Goal: Task Accomplishment & Management: Use online tool/utility

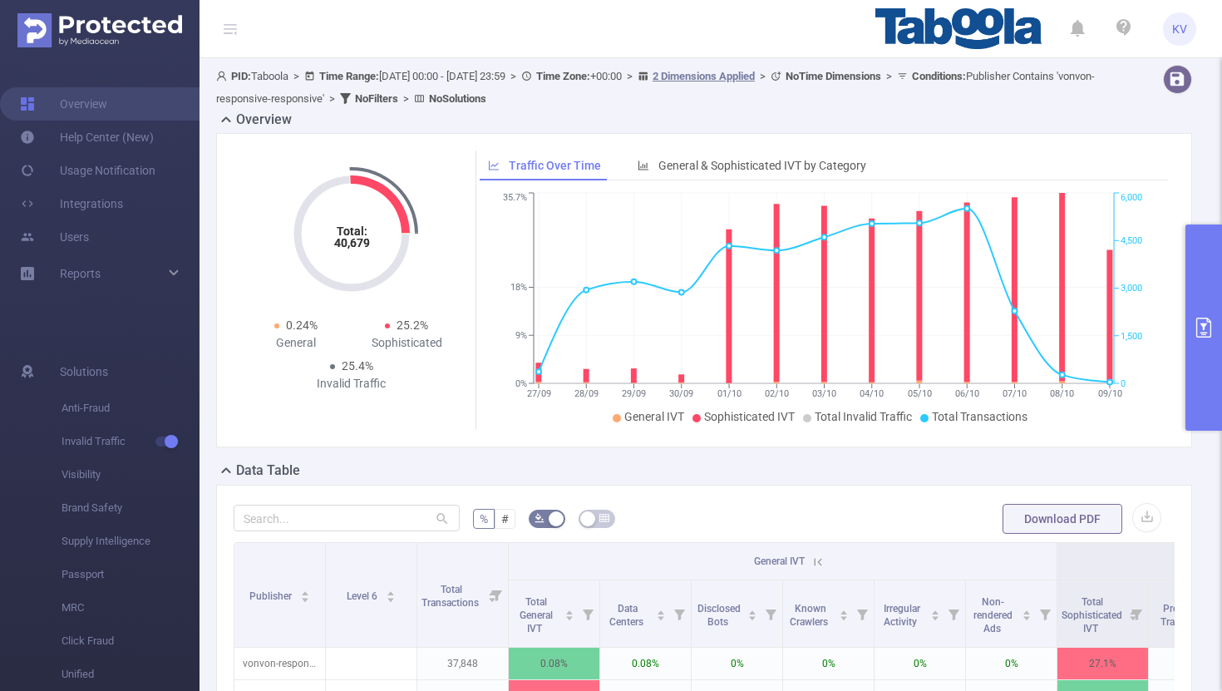
scroll to position [0, 3]
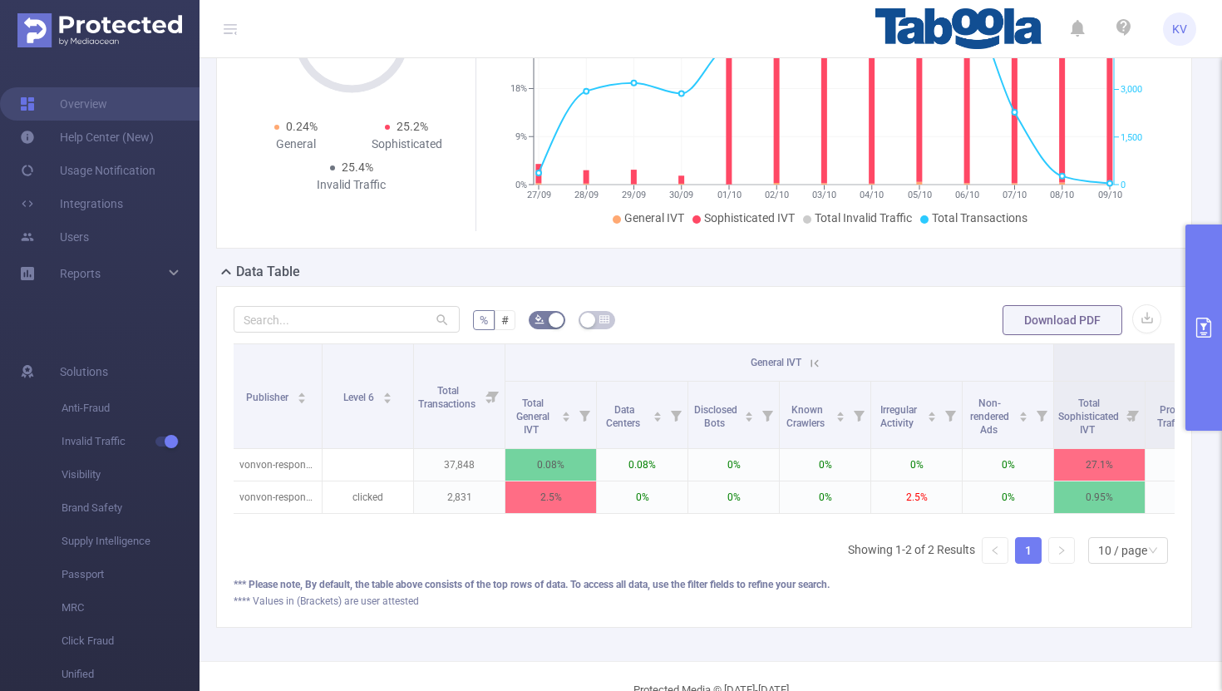
click at [1208, 347] on button "primary" at bounding box center [1203, 327] width 37 height 206
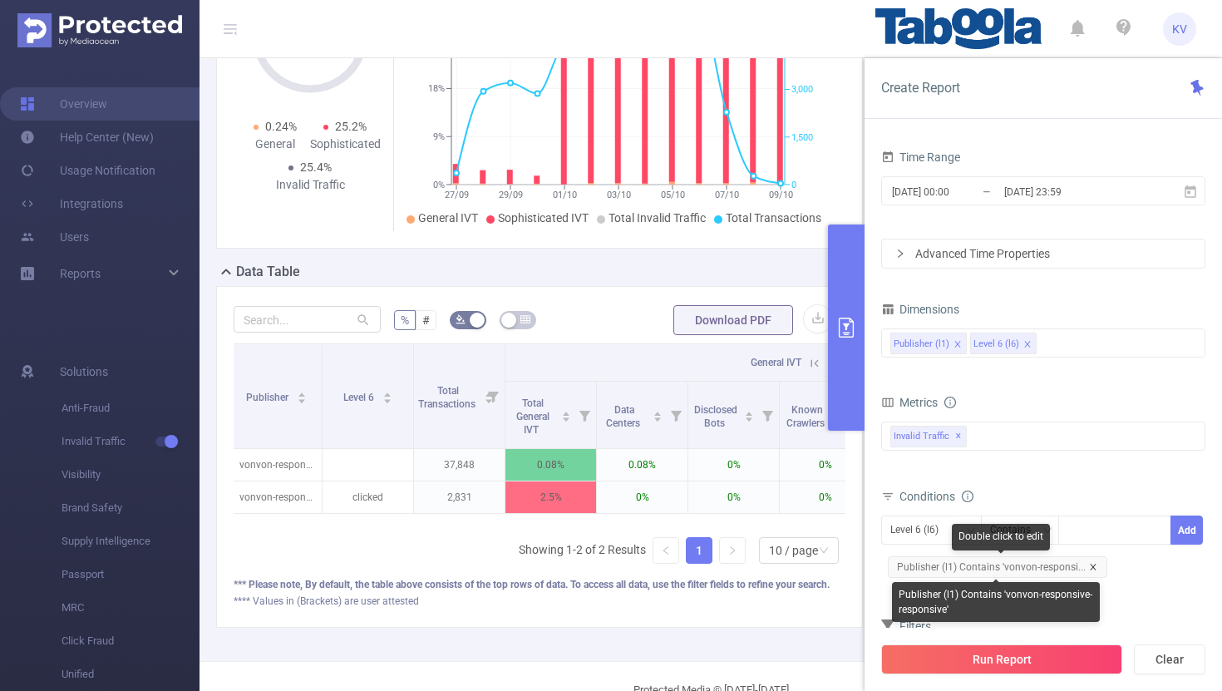
click at [1093, 566] on icon "icon: close" at bounding box center [1093, 567] width 8 height 8
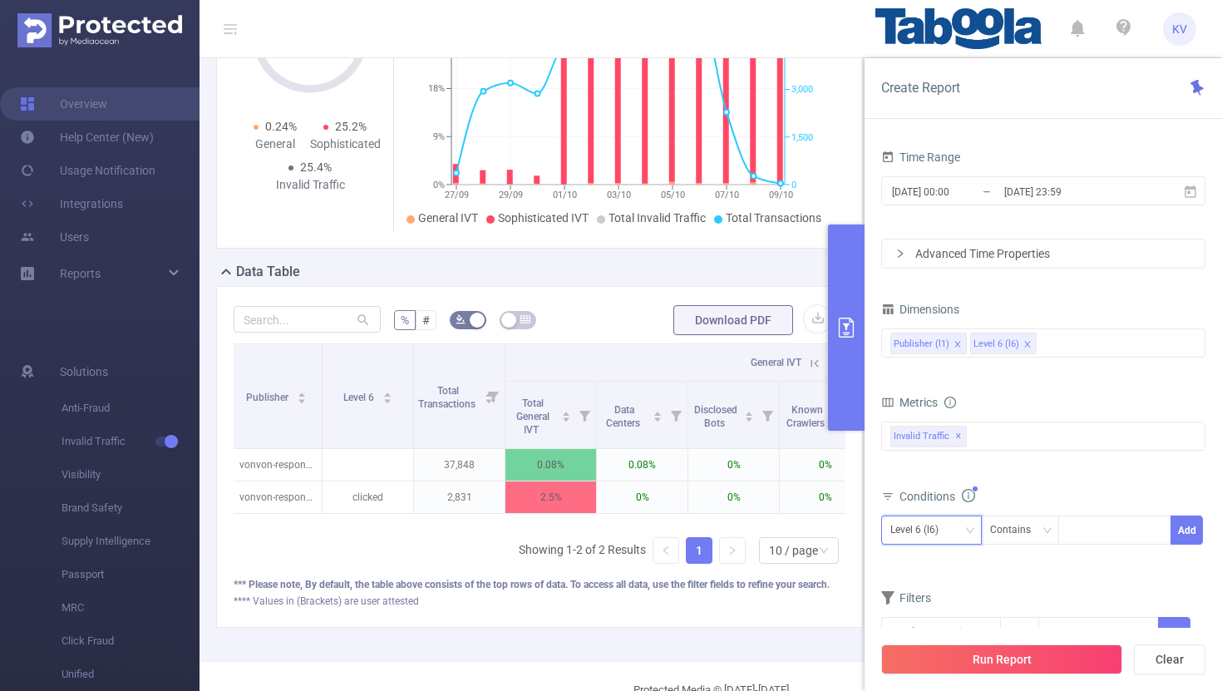
click at [948, 529] on div "Level 6 (l6)" at bounding box center [920, 529] width 60 height 27
click at [931, 564] on li "Publisher (l1)" at bounding box center [931, 564] width 101 height 27
click at [1080, 538] on div at bounding box center [1114, 529] width 96 height 27
paste input "yuvakatta-sharpupdates"
type input "yuvakatta-sharpupdates"
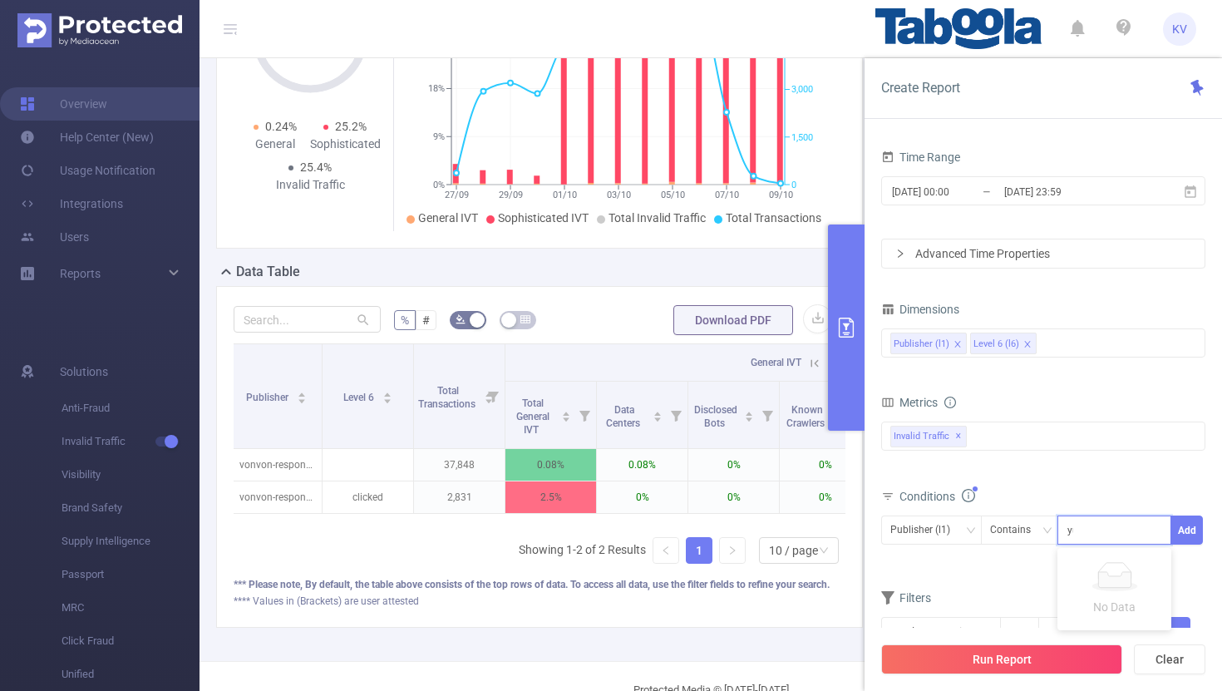
scroll to position [0, 12]
click at [1104, 560] on li "yuvakatta-sharpupdates" at bounding box center [1139, 564] width 165 height 27
click at [1139, 539] on div "yuvakatta-sharpupdates" at bounding box center [1108, 531] width 67 height 22
click at [1134, 524] on div "yuvakatta-sharpupdates" at bounding box center [1108, 531] width 67 height 22
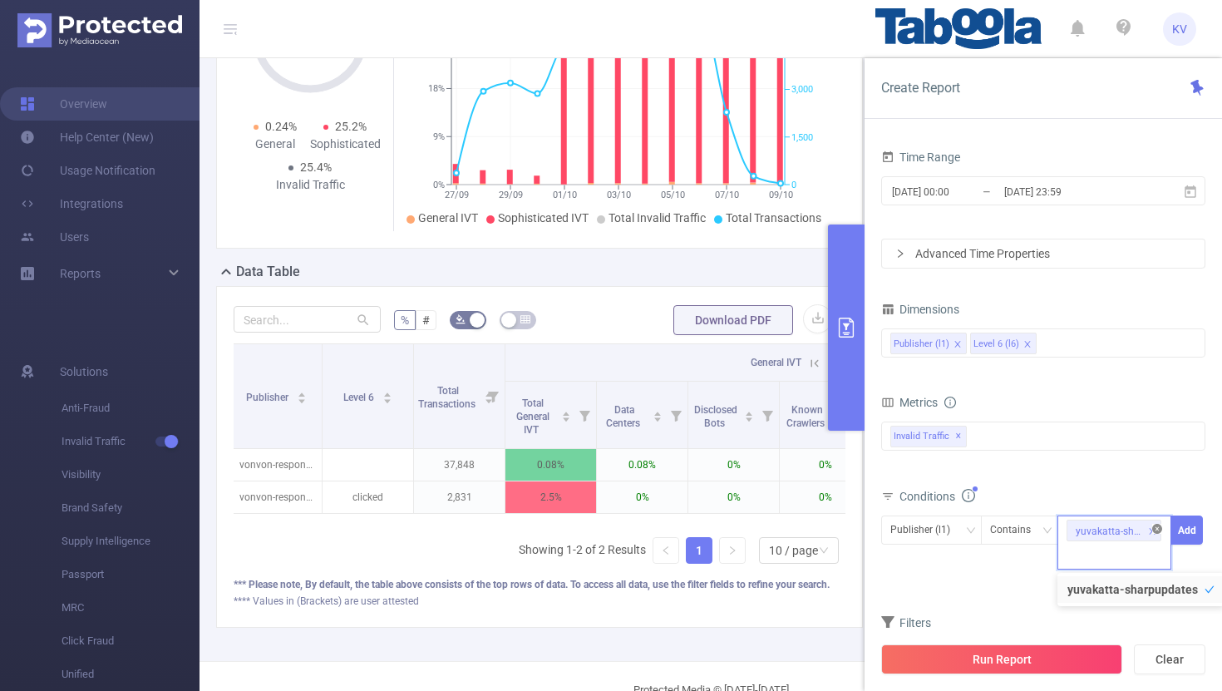
click at [1155, 529] on icon "icon: close-circle" at bounding box center [1157, 529] width 10 height 10
click at [1109, 533] on div at bounding box center [1114, 529] width 96 height 27
paste input "yuvakatta-sharpupdates"
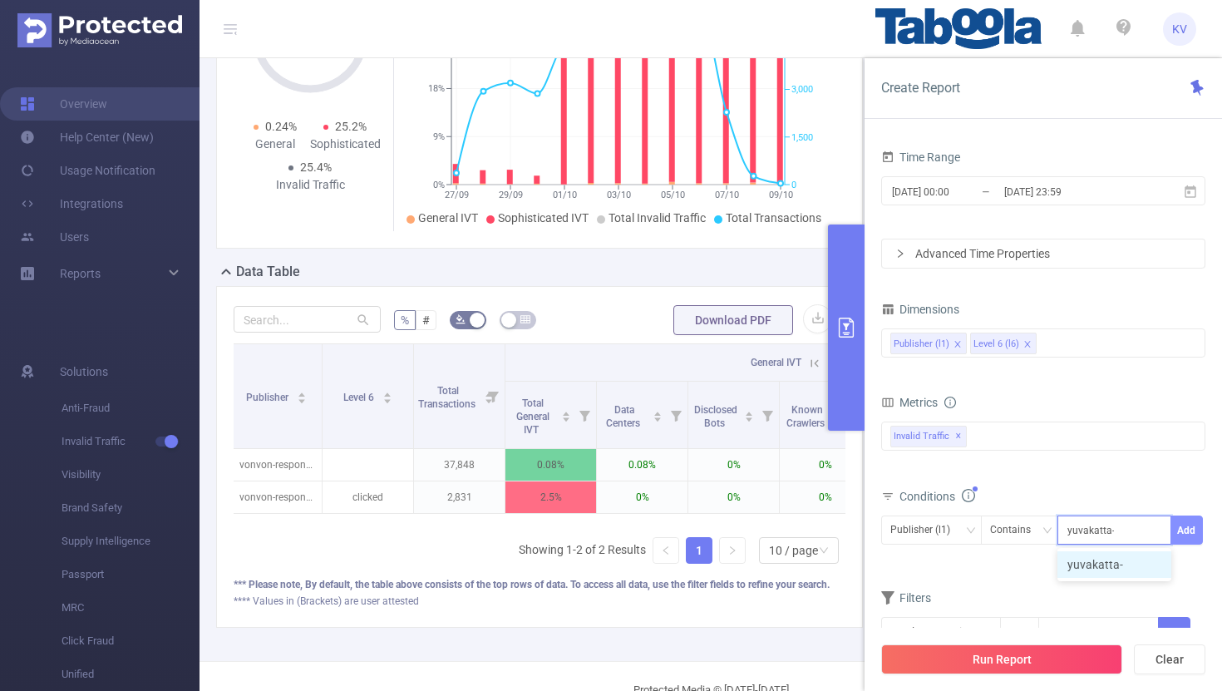
type input "yuvakatta-"
click at [1189, 534] on button "Add" at bounding box center [1186, 529] width 32 height 29
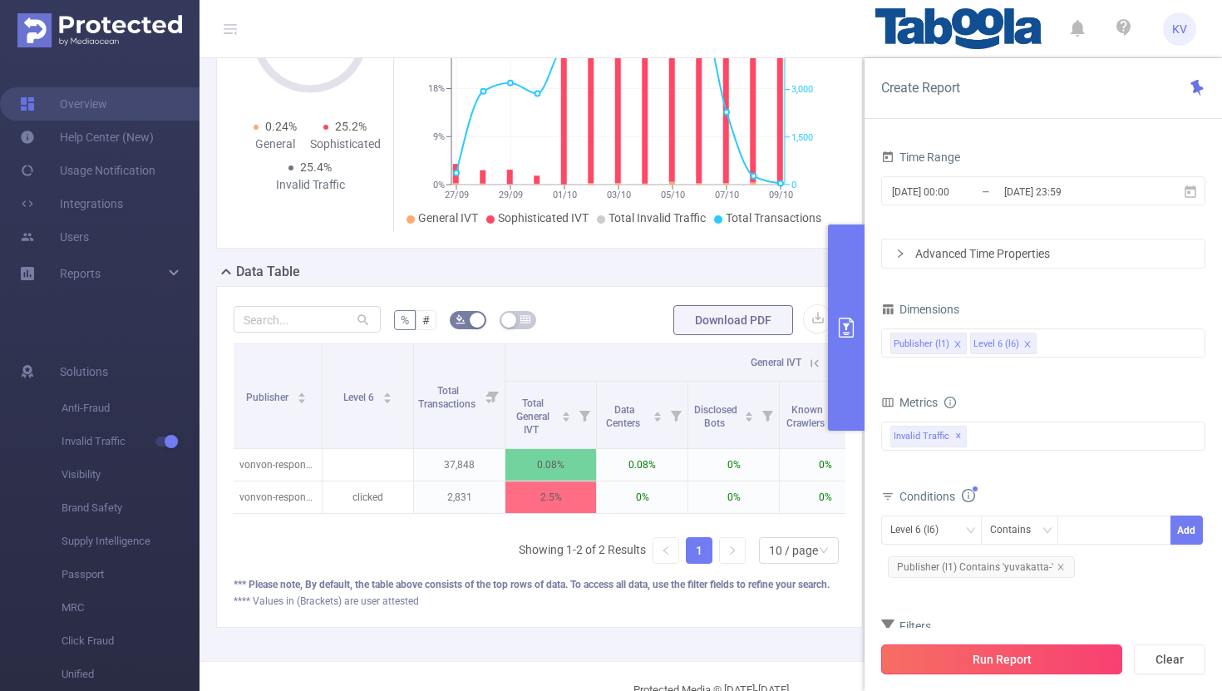
click at [986, 659] on button "Run Report" at bounding box center [1001, 659] width 241 height 30
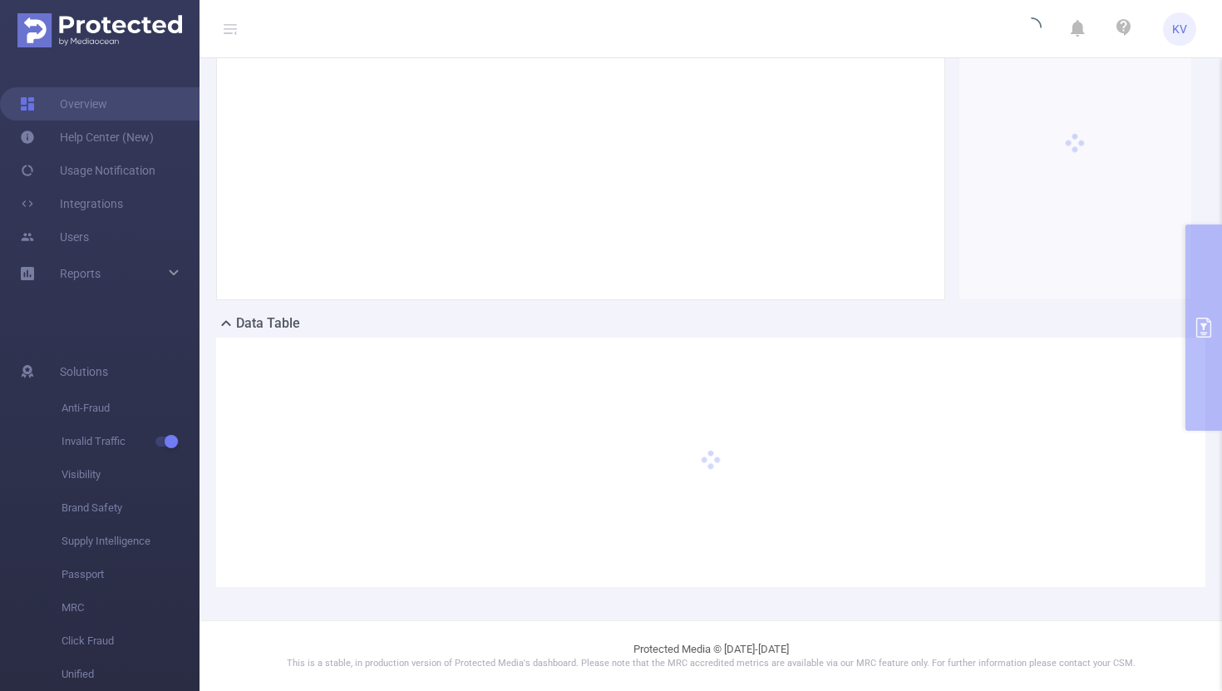
scroll to position [146, 0]
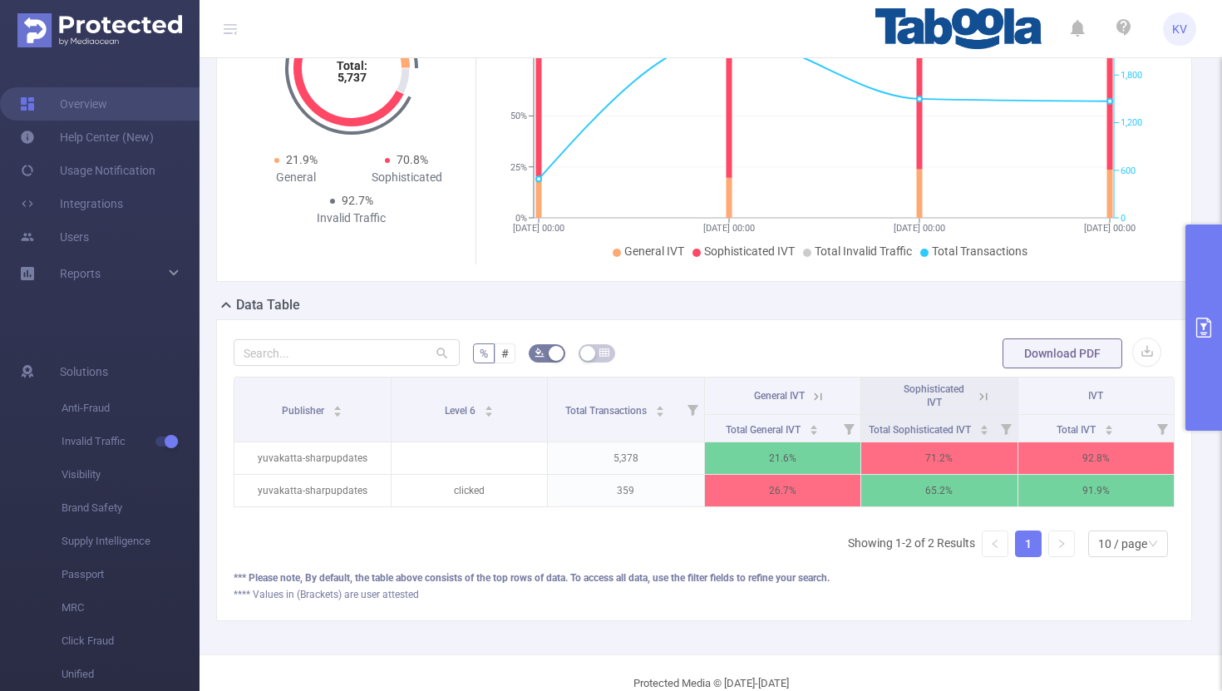
scroll to position [166, 0]
click at [1214, 322] on button "primary" at bounding box center [1203, 327] width 37 height 206
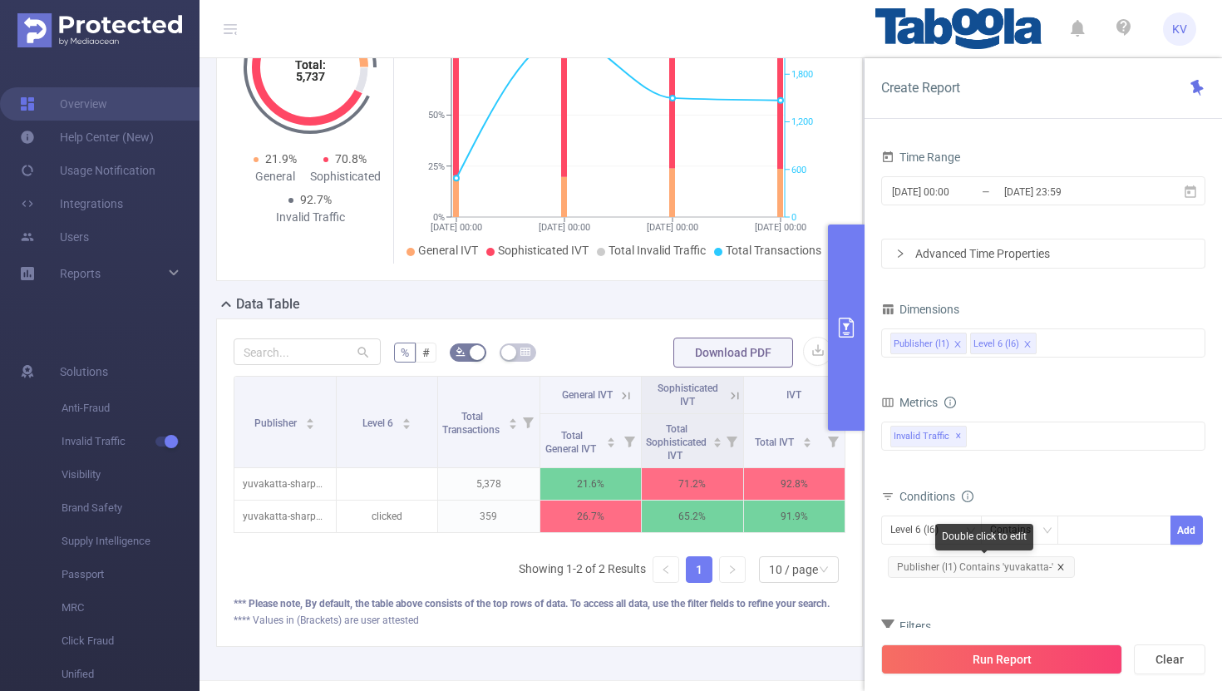
click at [1060, 566] on icon "icon: close" at bounding box center [1060, 567] width 8 height 8
click at [960, 535] on div "Level 6 (l6)" at bounding box center [931, 529] width 82 height 27
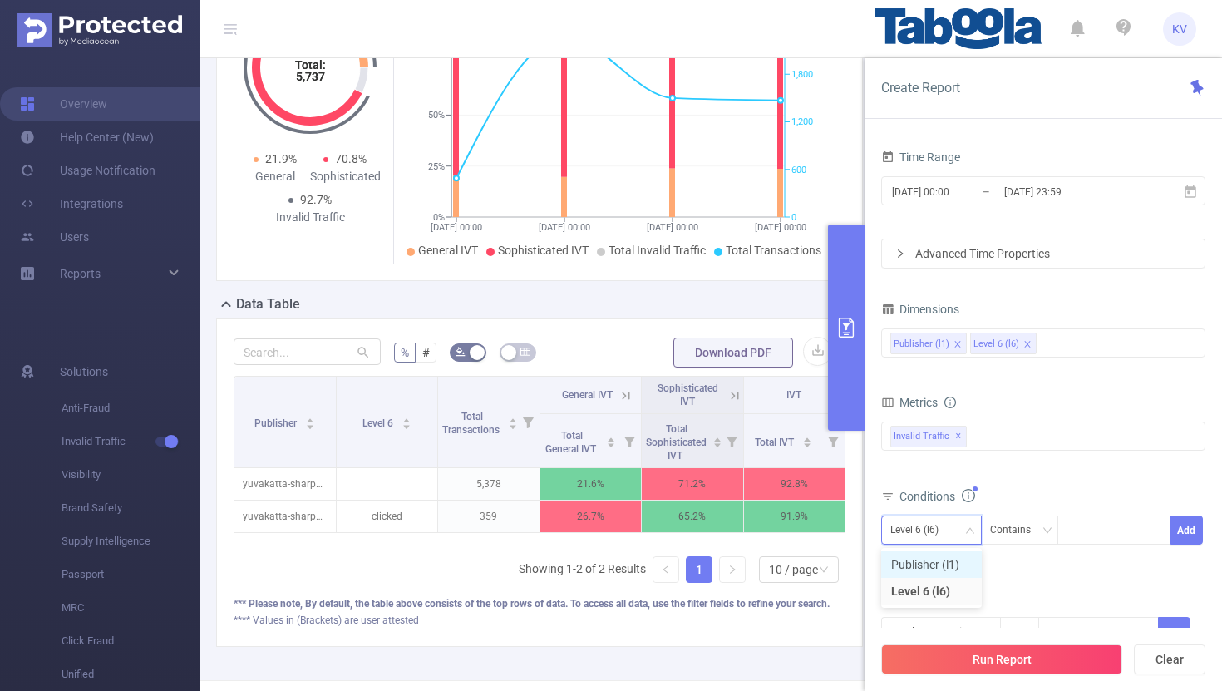
click at [934, 562] on li "Publisher (l1)" at bounding box center [931, 564] width 101 height 27
click at [1088, 531] on div at bounding box center [1114, 529] width 96 height 27
paste input "yuvakatta-startqu"
type input "yuvakatta-startqu"
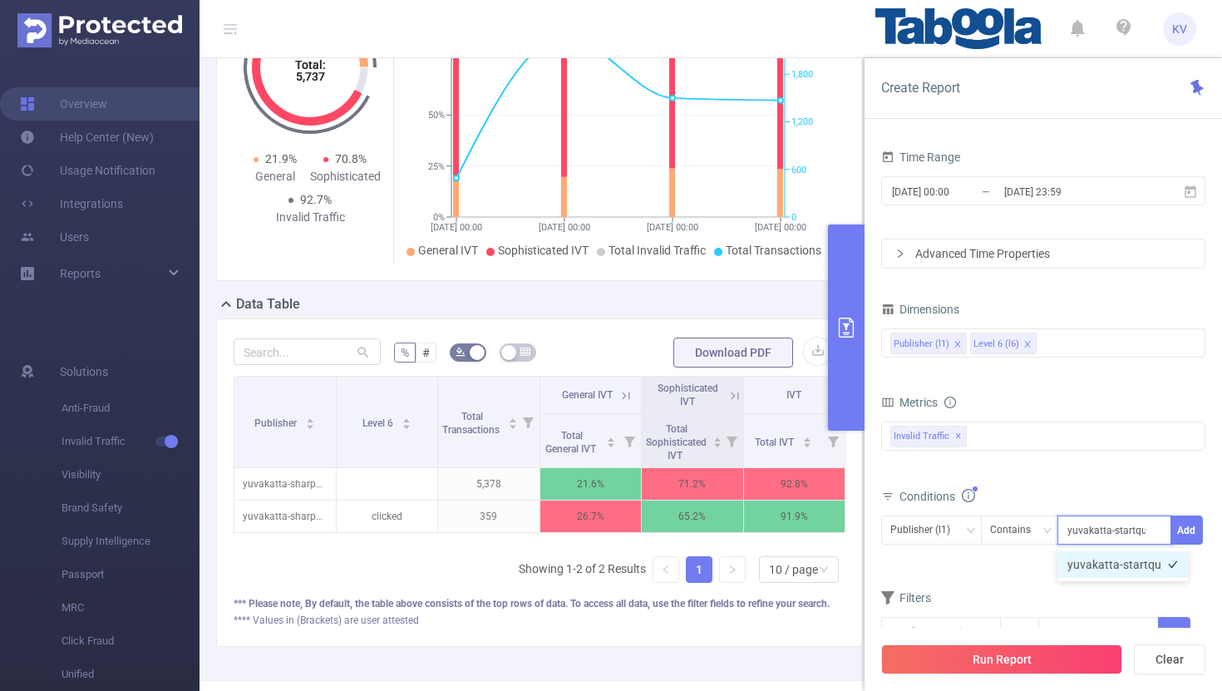
click at [1114, 566] on li "yuvakatta-startqu" at bounding box center [1122, 564] width 130 height 27
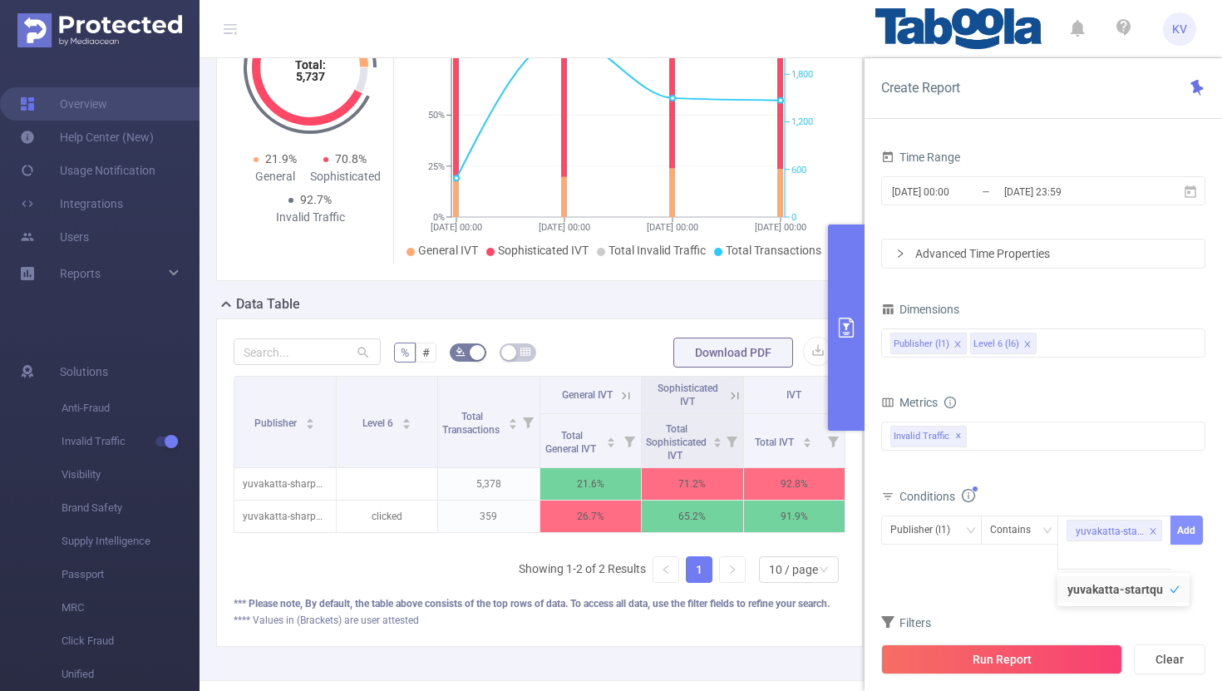
click at [1193, 531] on button "Add" at bounding box center [1186, 529] width 32 height 29
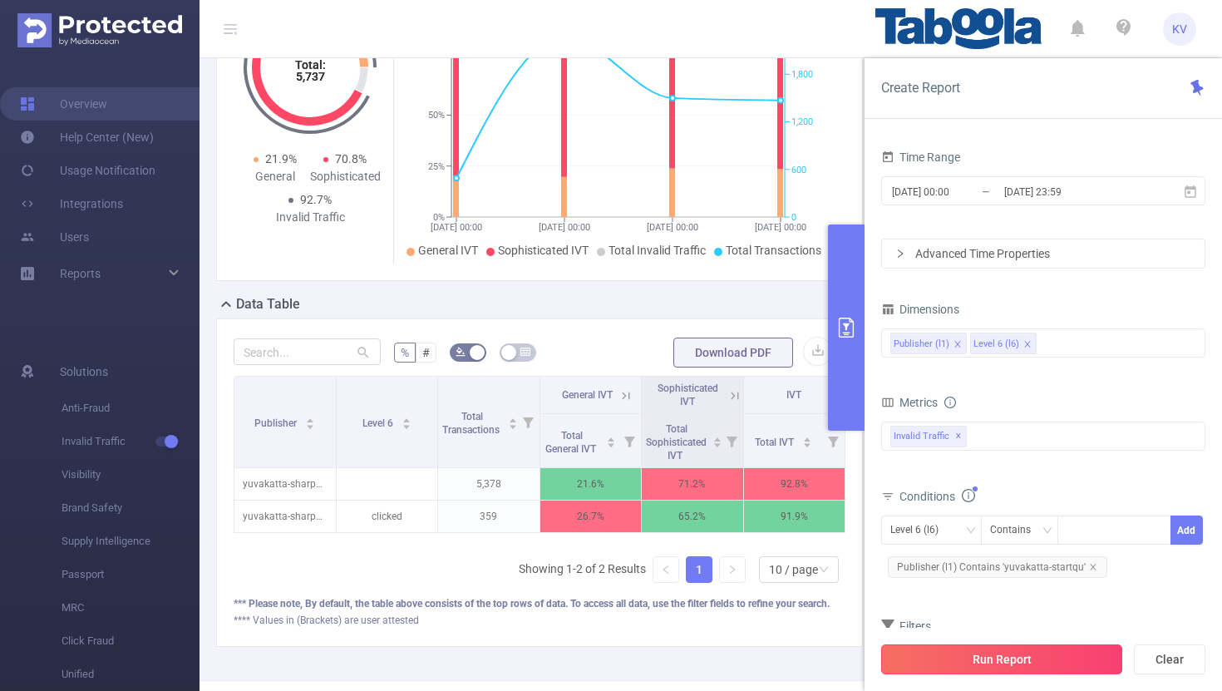
click at [1040, 657] on button "Run Report" at bounding box center [1001, 659] width 241 height 30
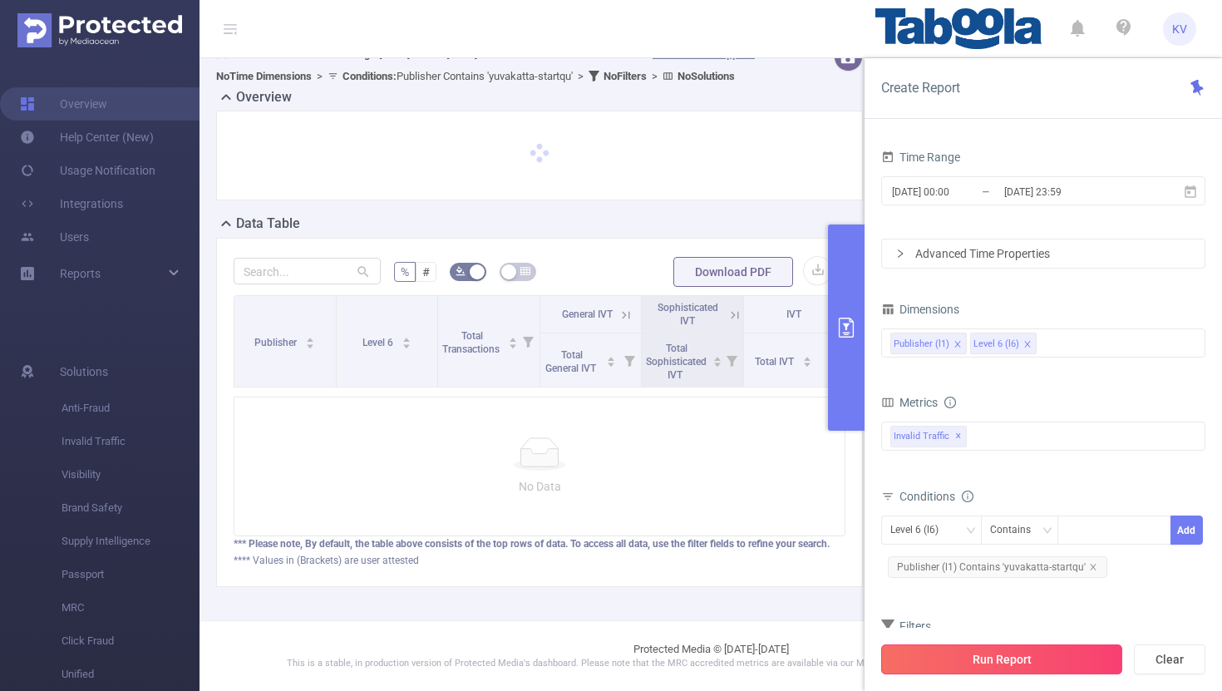
scroll to position [44, 0]
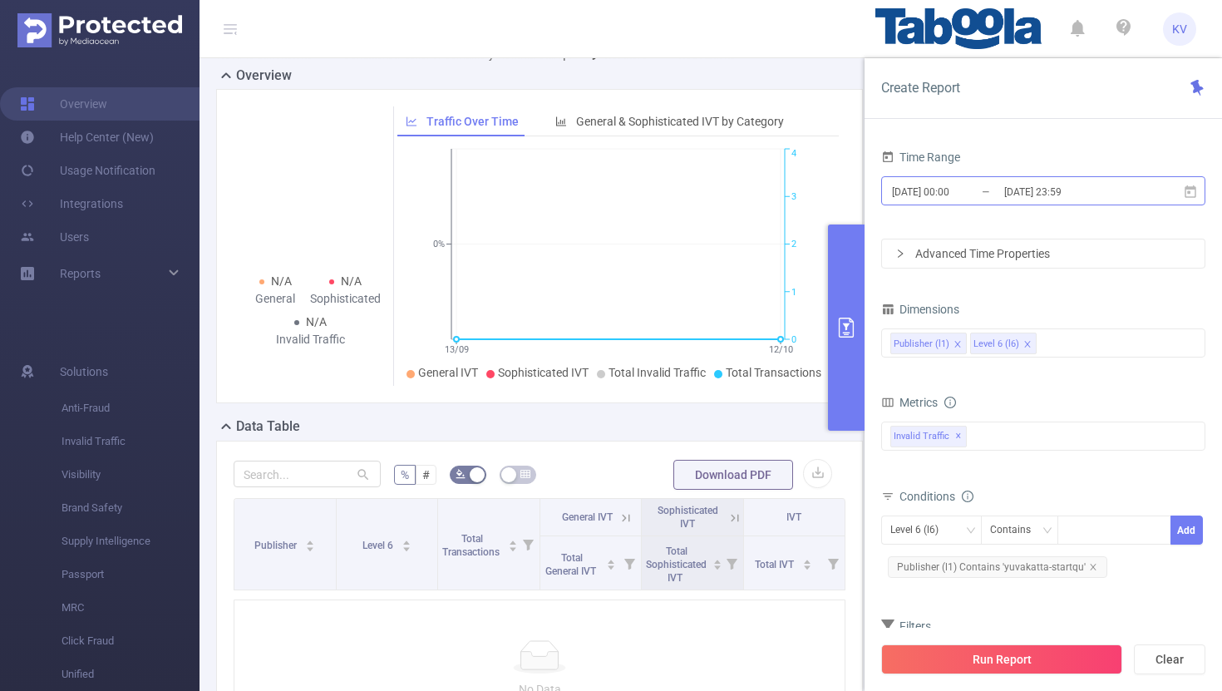
click at [1074, 190] on input "[DATE] 23:59" at bounding box center [1069, 191] width 135 height 22
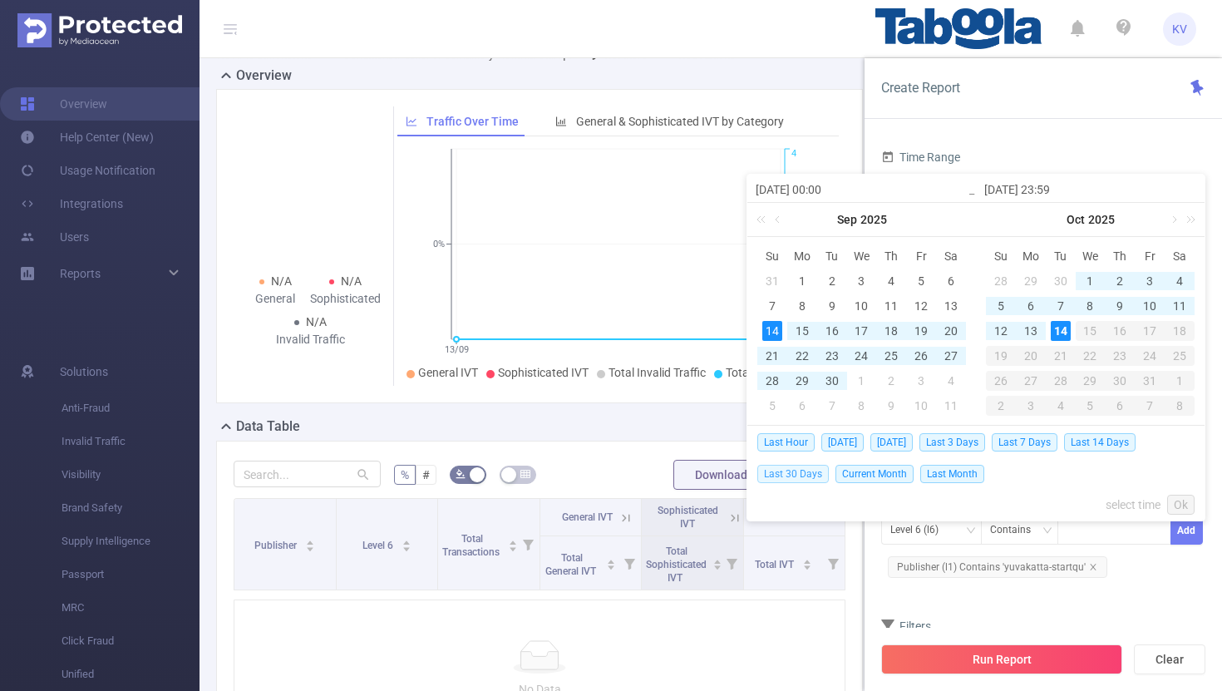
click at [814, 475] on span "Last 30 Days" at bounding box center [792, 474] width 71 height 18
type input "[DATE] 00:00"
type input "[DATE] 23:59"
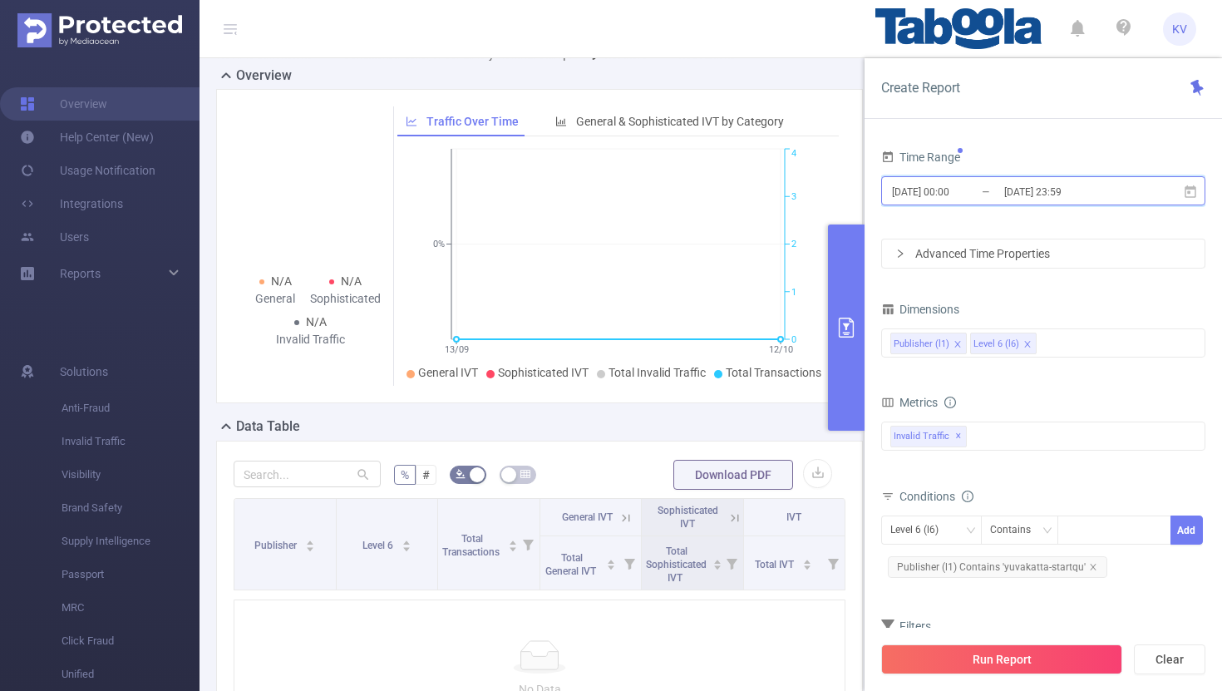
click at [1195, 194] on icon at bounding box center [1190, 191] width 12 height 12
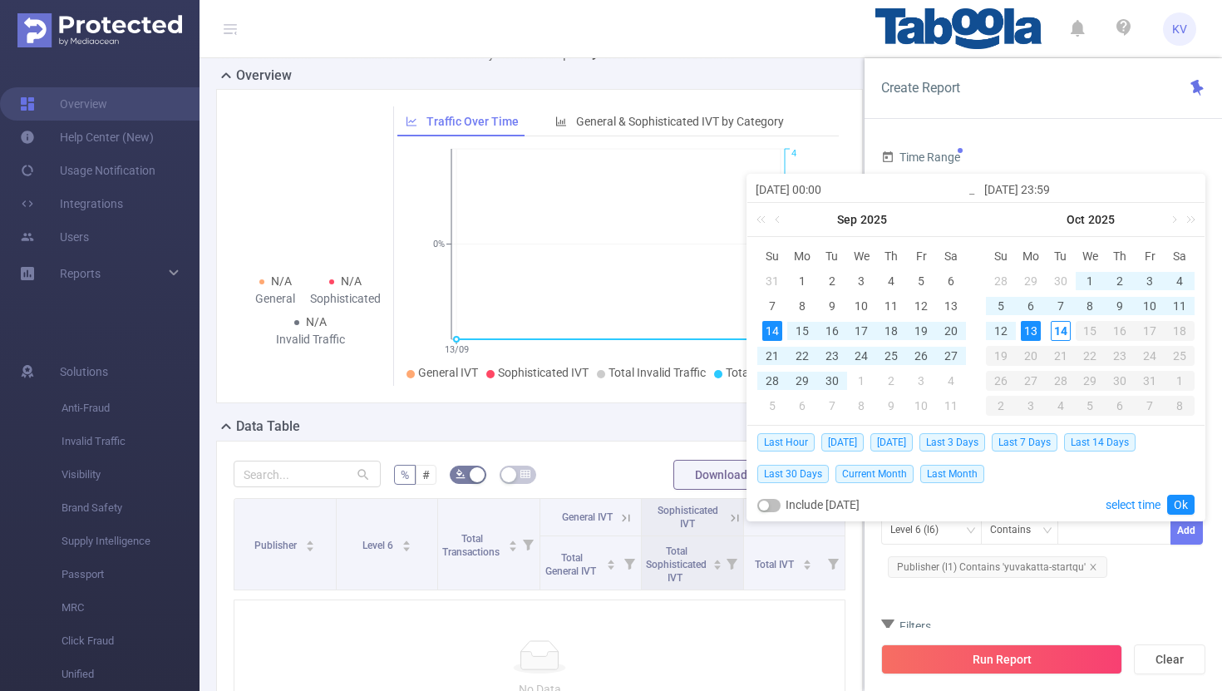
click at [1118, 153] on div "Time Range" at bounding box center [1043, 158] width 324 height 27
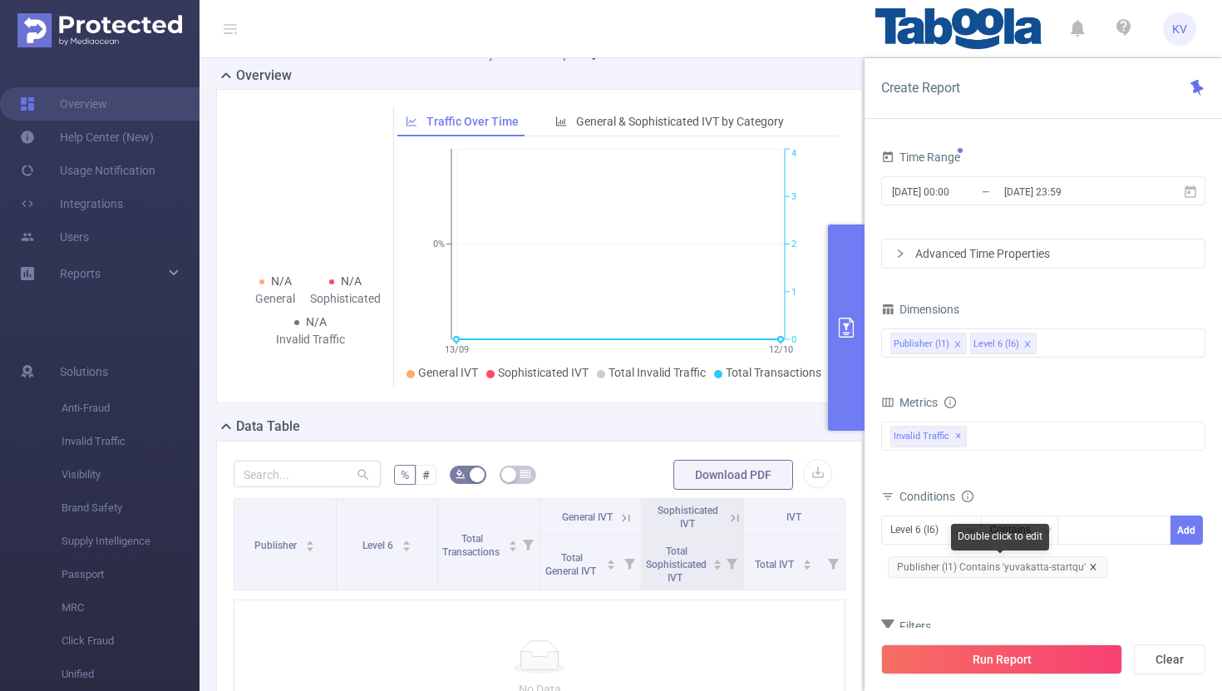
click at [1090, 567] on icon "icon: close" at bounding box center [1093, 567] width 8 height 8
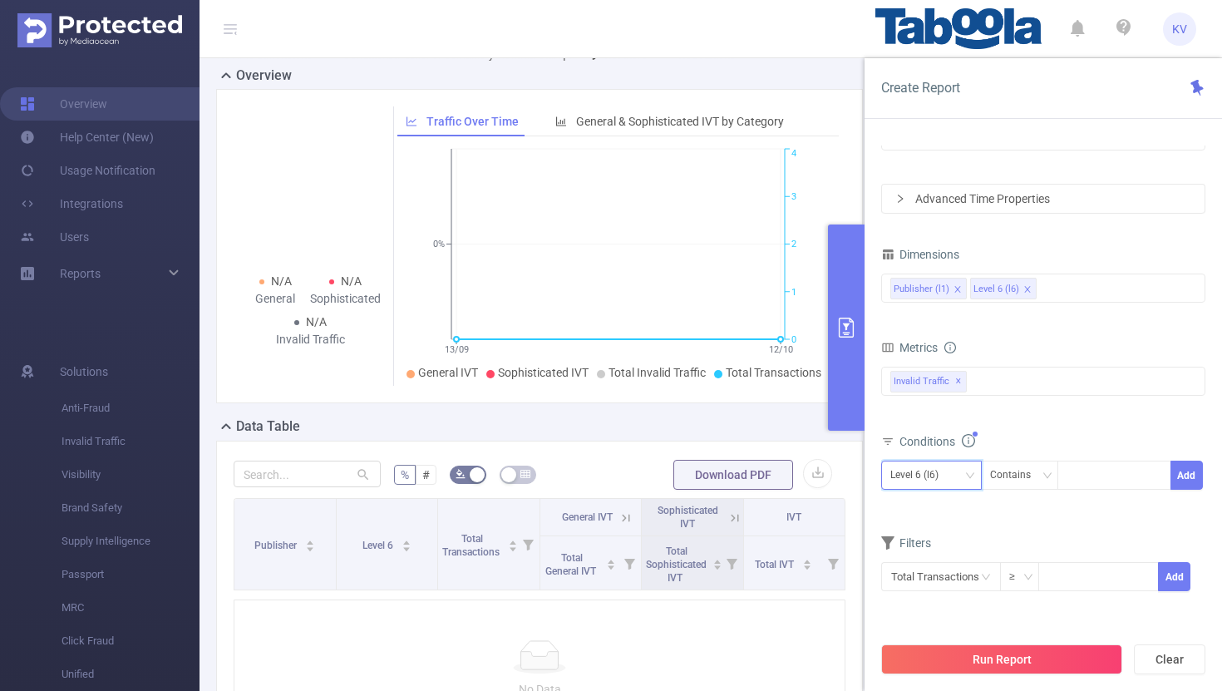
click at [972, 472] on icon "icon: down" at bounding box center [970, 475] width 10 height 10
click at [953, 509] on li "Publisher (l1)" at bounding box center [931, 509] width 101 height 27
click at [1090, 475] on div at bounding box center [1114, 474] width 96 height 27
paste input "yuvakatta-startqu"
type input "yuvakatta-startqu"
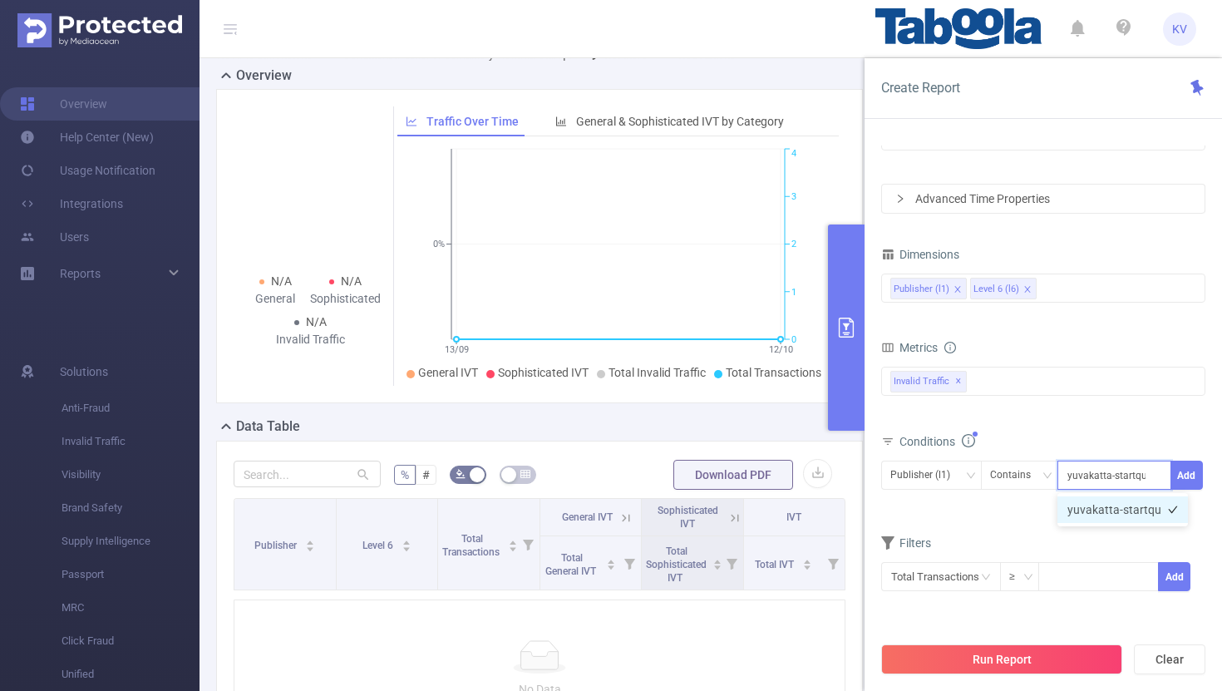
click at [1119, 510] on li "yuvakatta-startqu" at bounding box center [1122, 509] width 130 height 27
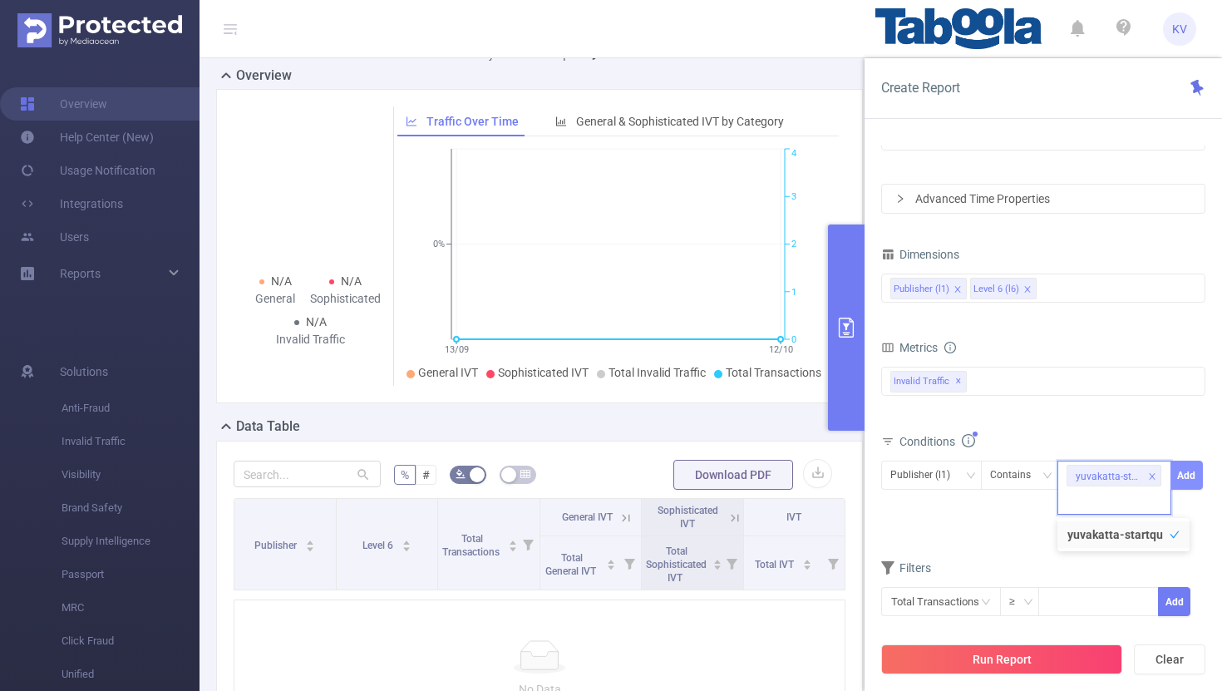
click at [1193, 472] on button "Add" at bounding box center [1186, 474] width 32 height 29
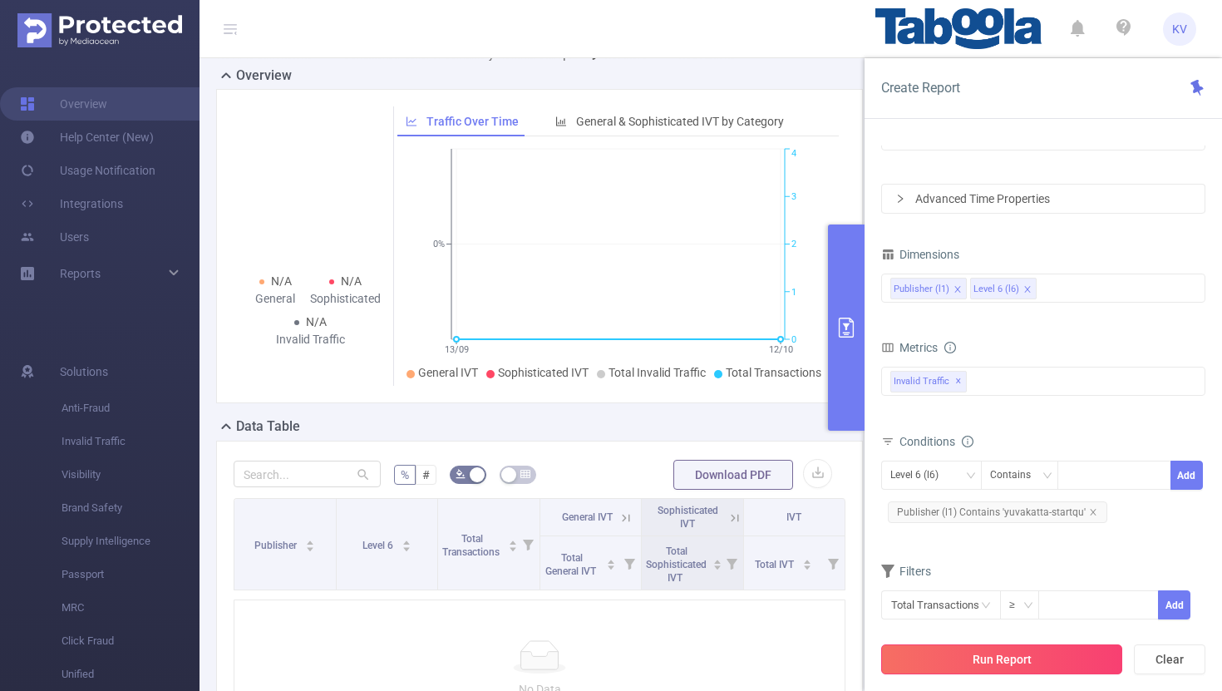
click at [1064, 661] on button "Run Report" at bounding box center [1001, 659] width 241 height 30
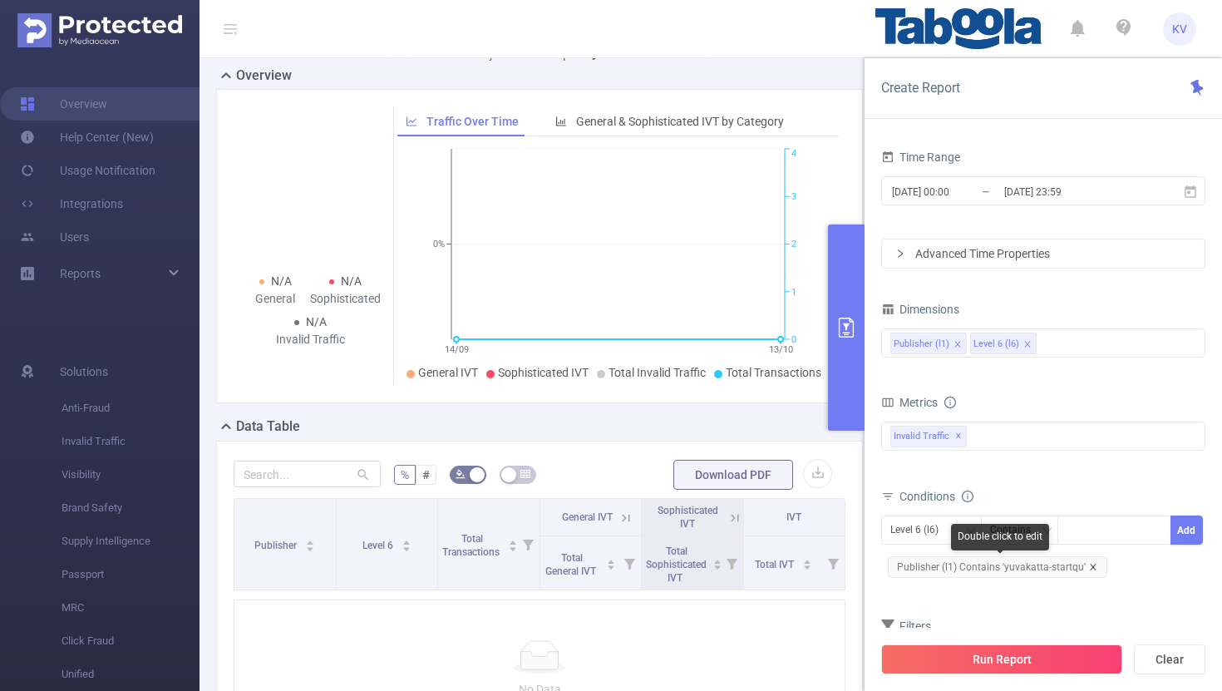
click at [1092, 568] on icon "icon: close" at bounding box center [1093, 567] width 8 height 8
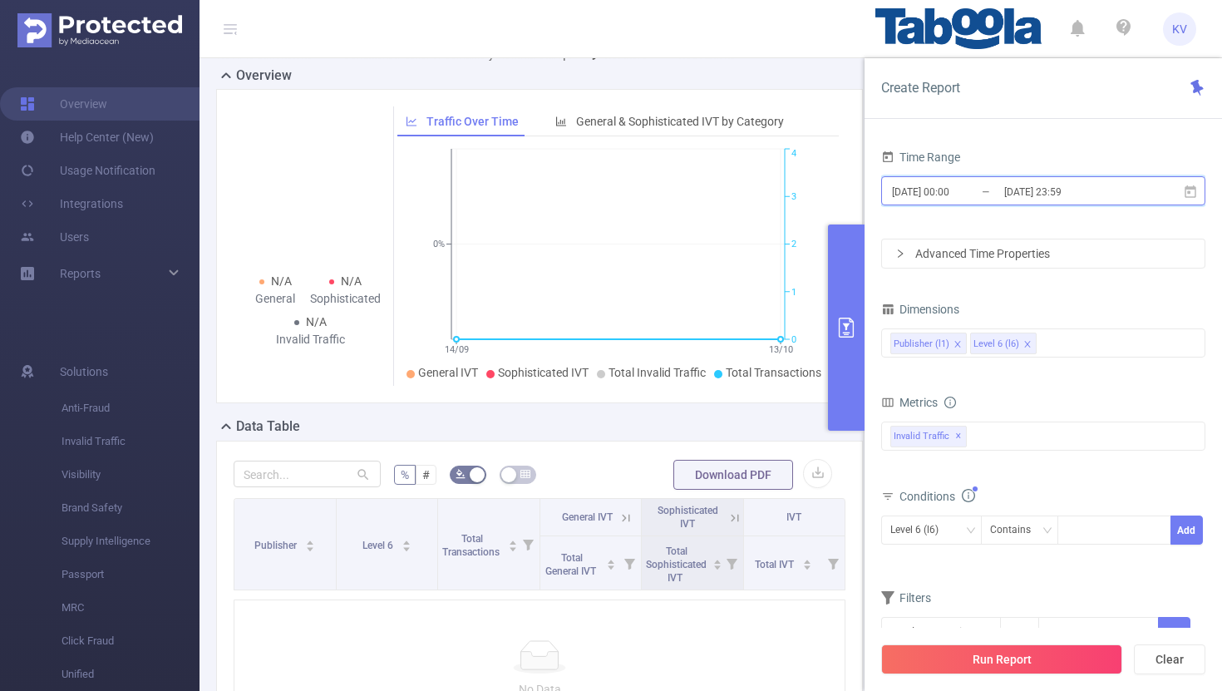
click at [1198, 194] on span "[DATE] 00:00 _ [DATE] 23:59" at bounding box center [1043, 190] width 324 height 29
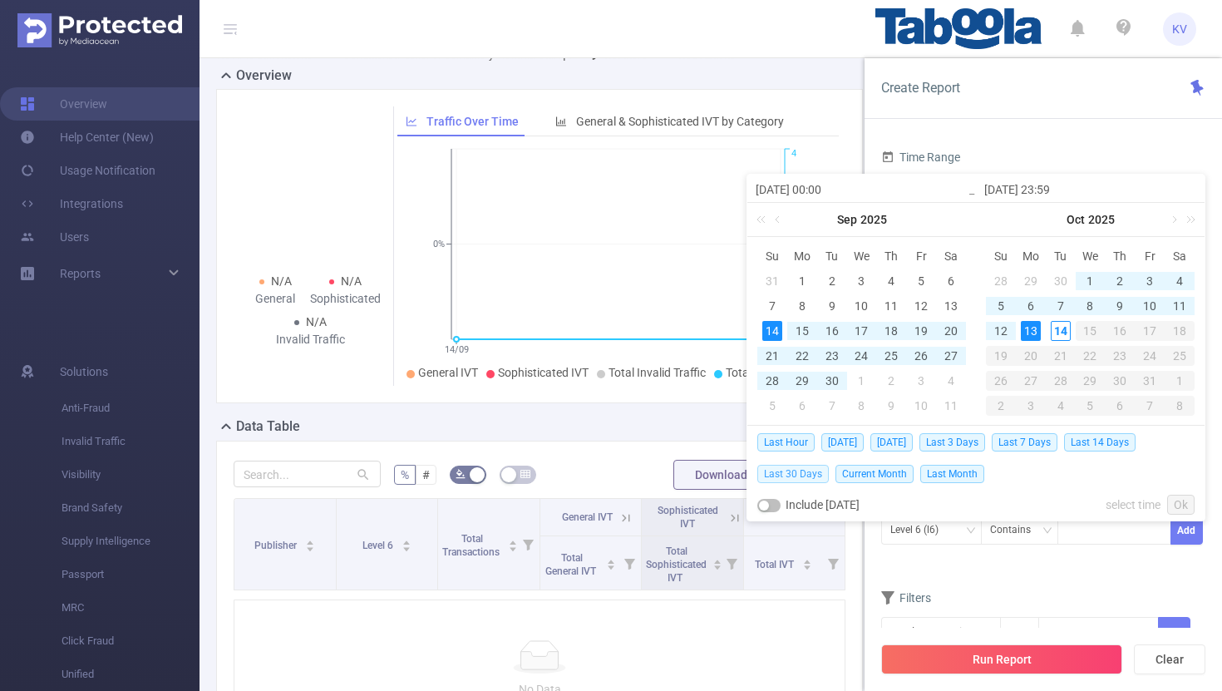
click at [798, 475] on span "Last 30 Days" at bounding box center [792, 474] width 71 height 18
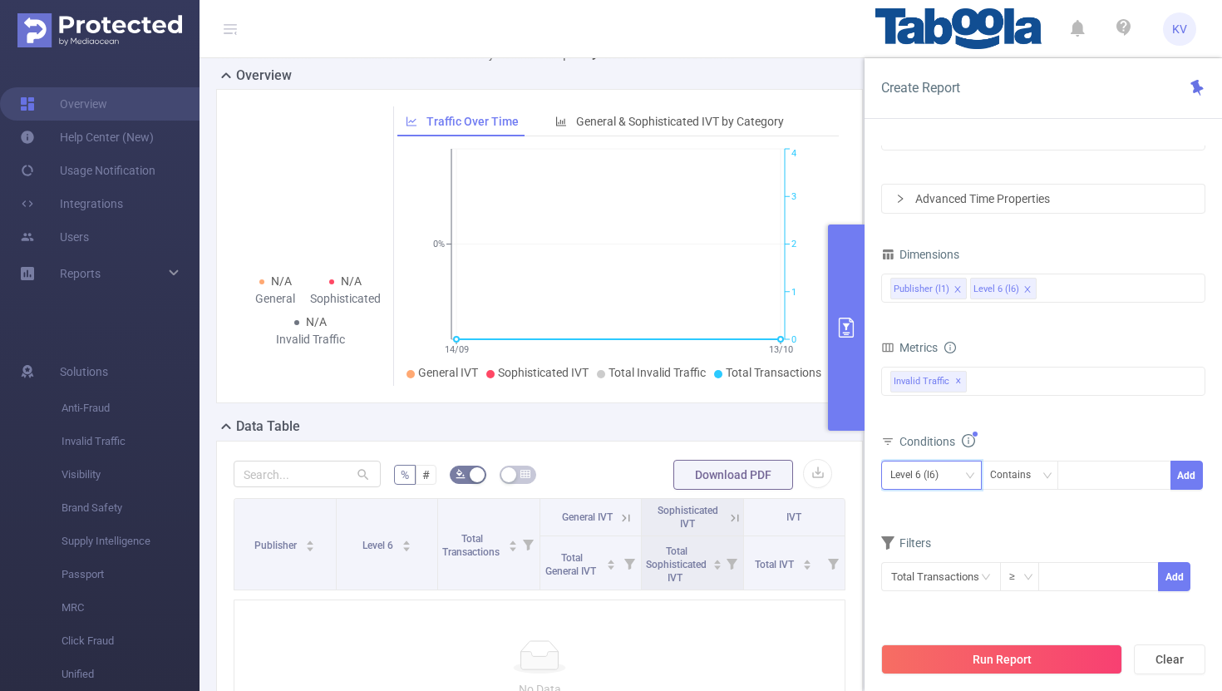
click at [956, 475] on div "Level 6 (l6)" at bounding box center [931, 474] width 82 height 27
click at [931, 502] on li "Publisher (l1)" at bounding box center [931, 509] width 101 height 27
click at [1085, 480] on div at bounding box center [1114, 474] width 96 height 27
paste input "yuvakatta-startqu"
type input "yuvakatta-startqu"
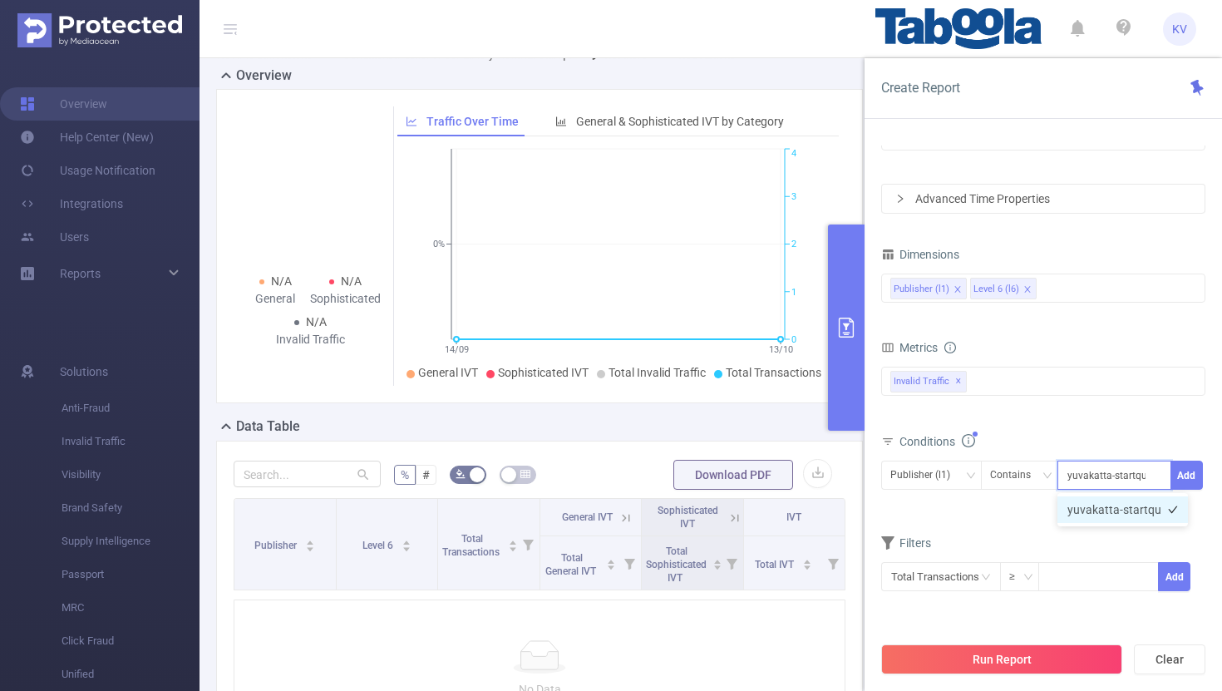
click at [1102, 504] on li "yuvakatta-startqu" at bounding box center [1122, 509] width 130 height 27
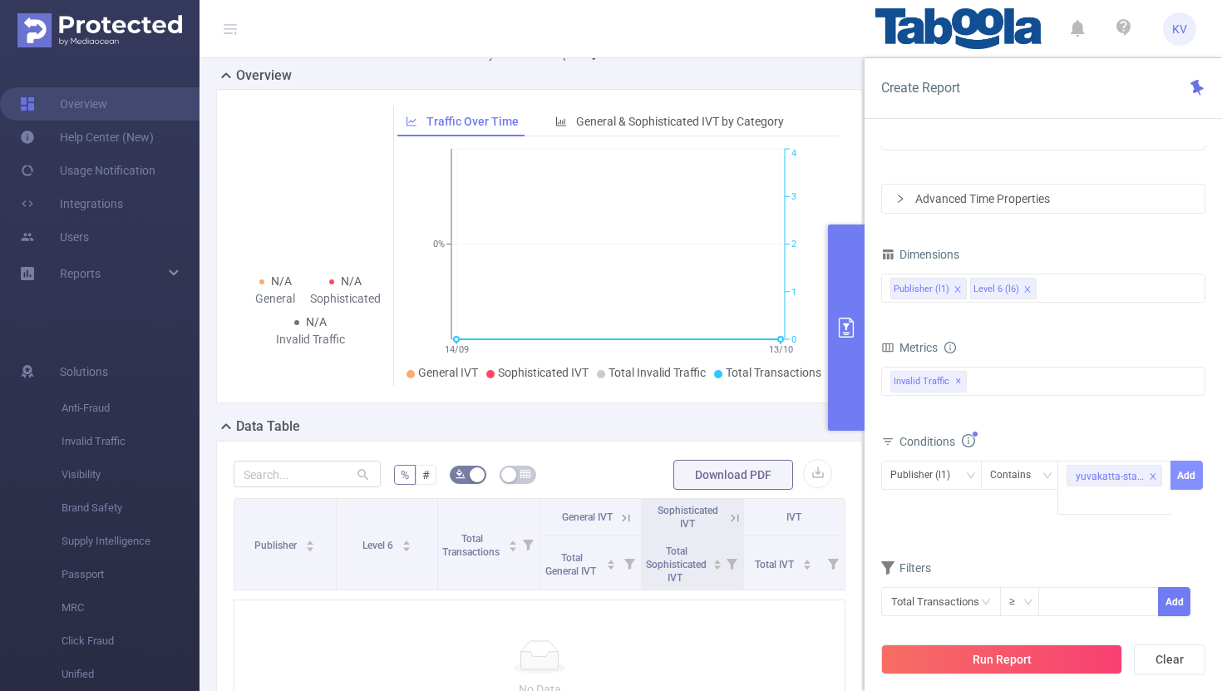
click at [1191, 476] on button "Add" at bounding box center [1186, 474] width 32 height 29
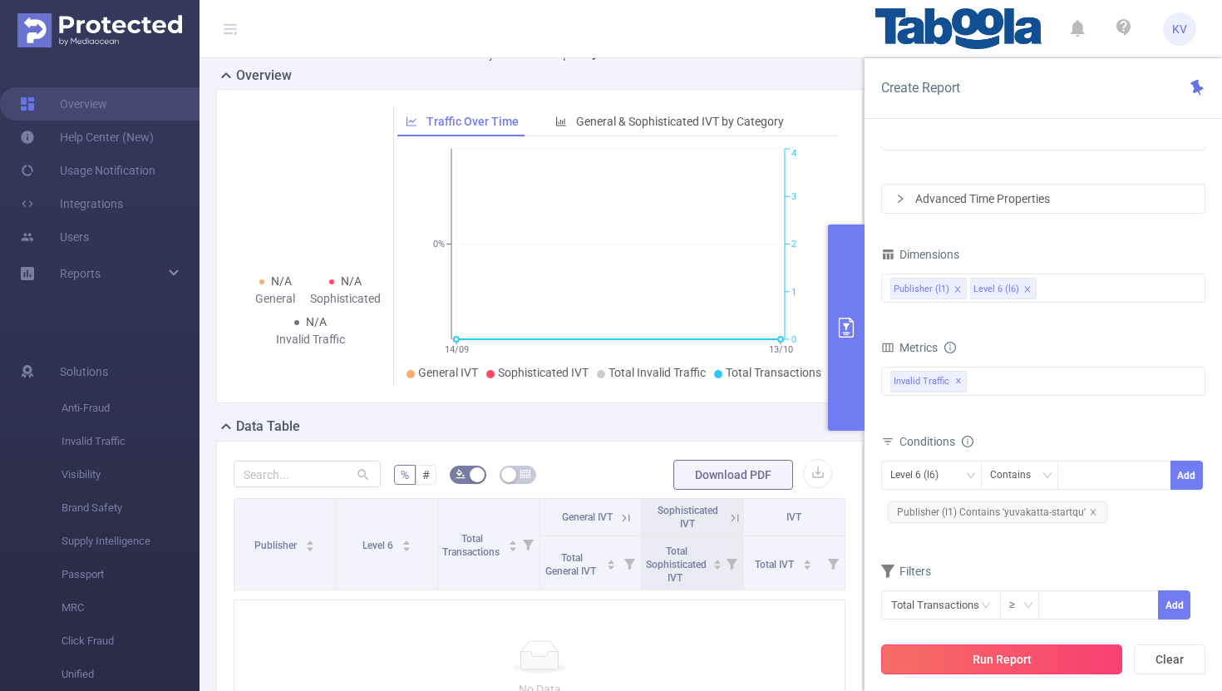
click at [1048, 658] on button "Run Report" at bounding box center [1001, 659] width 241 height 30
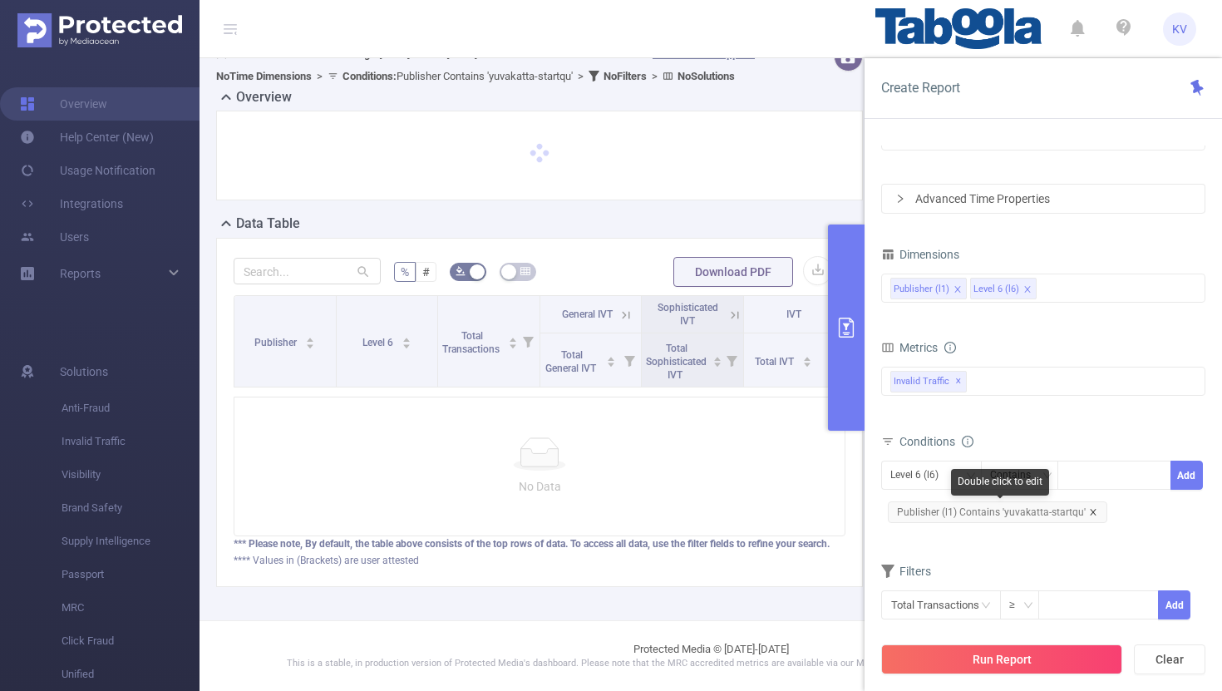
click at [1090, 511] on icon "icon: close" at bounding box center [1093, 512] width 8 height 8
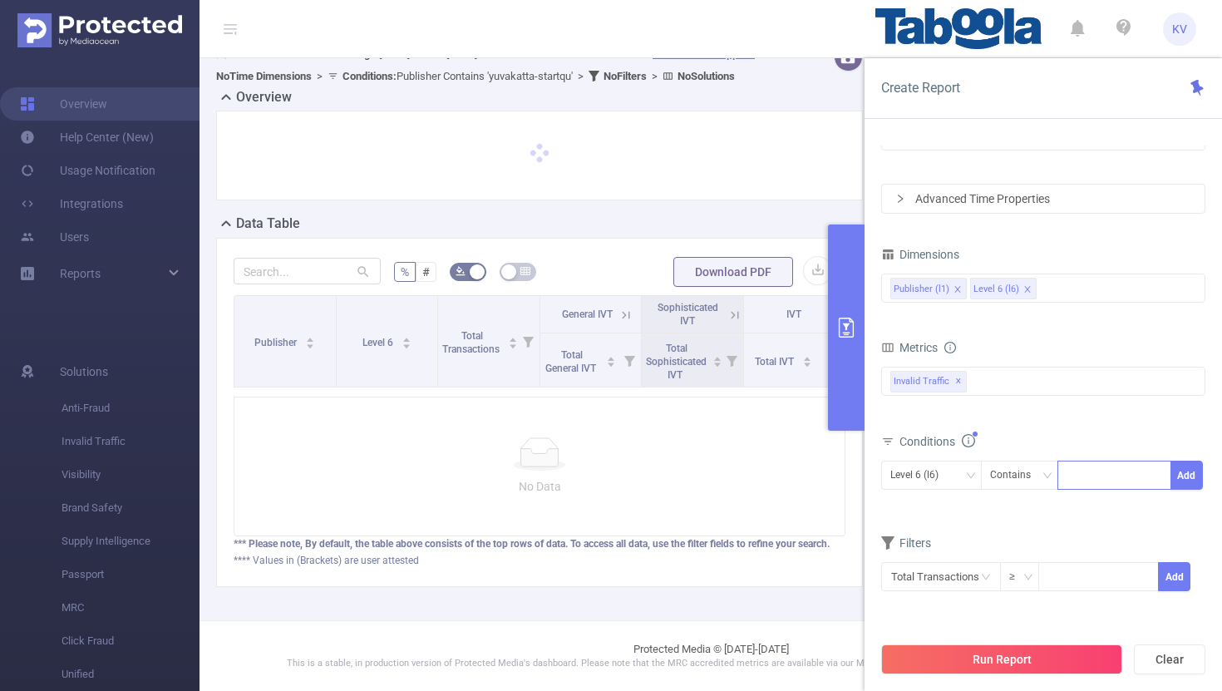
click at [1089, 477] on div at bounding box center [1114, 474] width 96 height 27
paste input "yuvakatta-startqu"
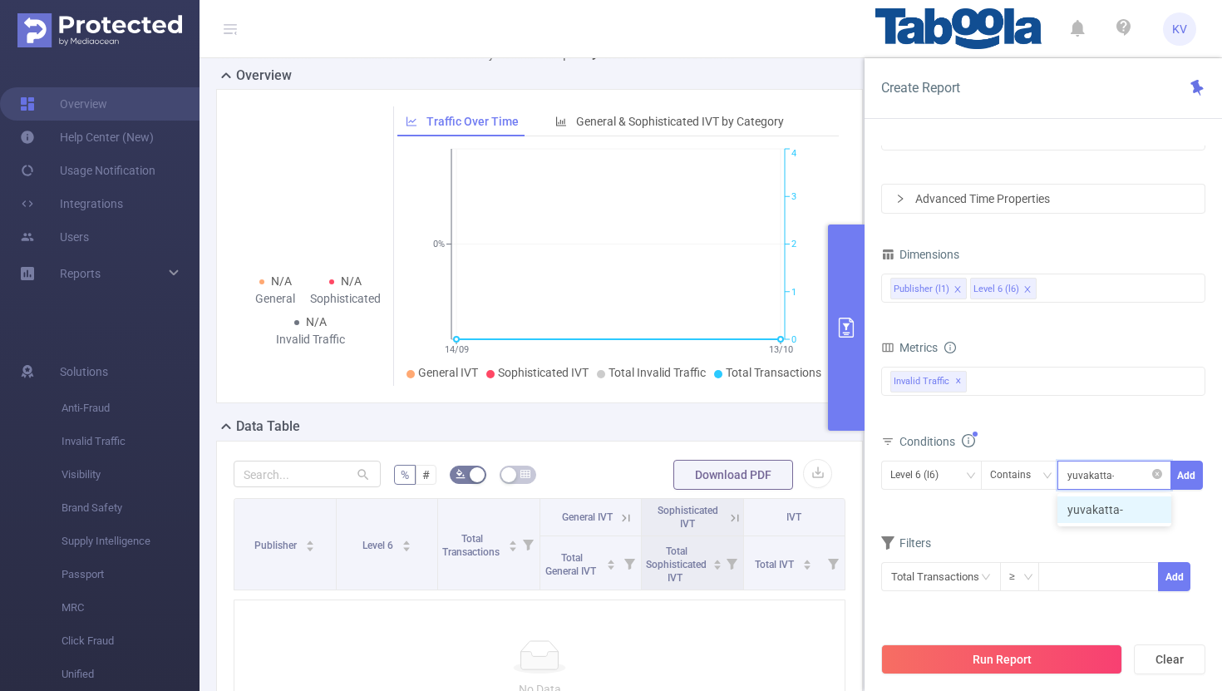
type input "yuvakatta"
click at [1086, 507] on li "yuvakatta" at bounding box center [1114, 509] width 114 height 27
click at [954, 471] on div "Level 6 (l6)" at bounding box center [931, 474] width 82 height 27
click at [934, 495] on ul "Publisher (l1) Level 6 (l6)" at bounding box center [931, 523] width 101 height 60
click at [937, 503] on li "Publisher (l1)" at bounding box center [931, 509] width 101 height 27
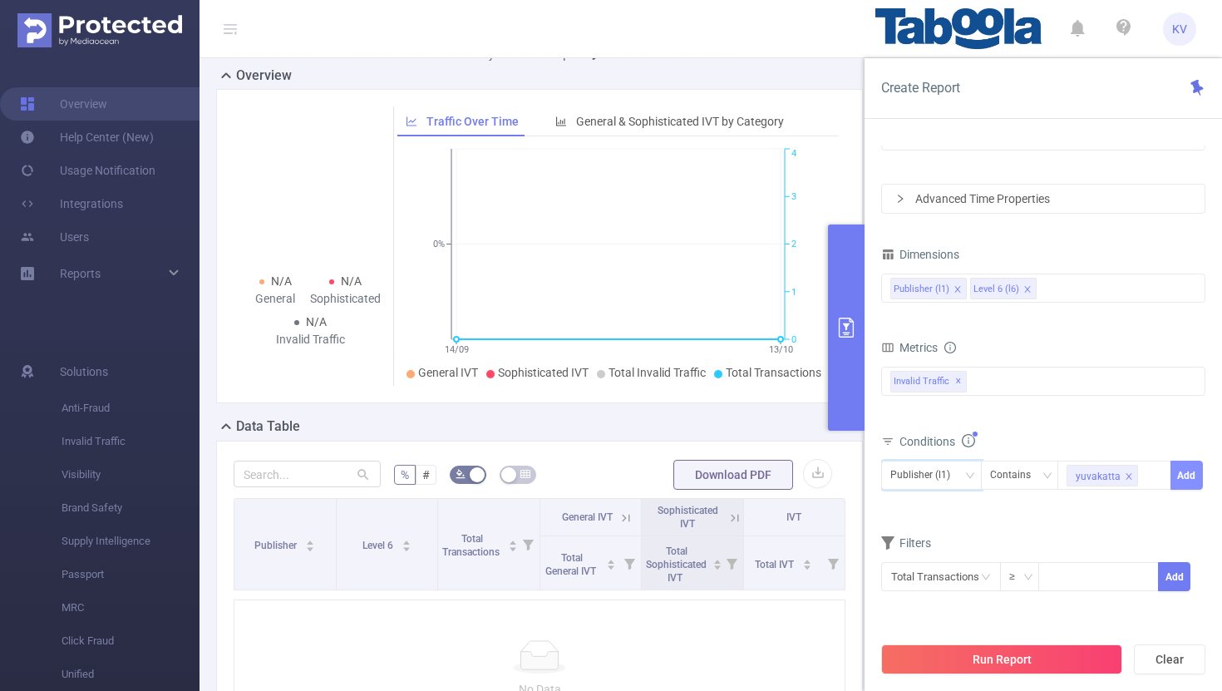
click at [1183, 479] on button "Add" at bounding box center [1186, 474] width 32 height 29
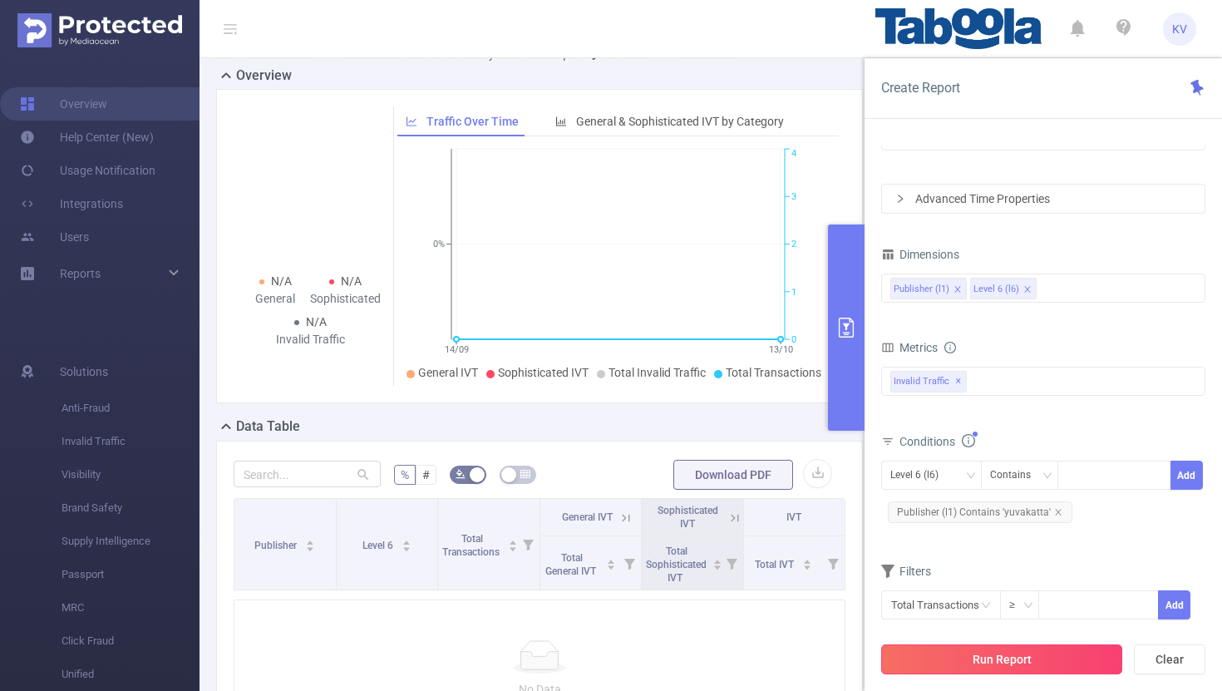
click at [1016, 658] on button "Run Report" at bounding box center [1001, 659] width 241 height 30
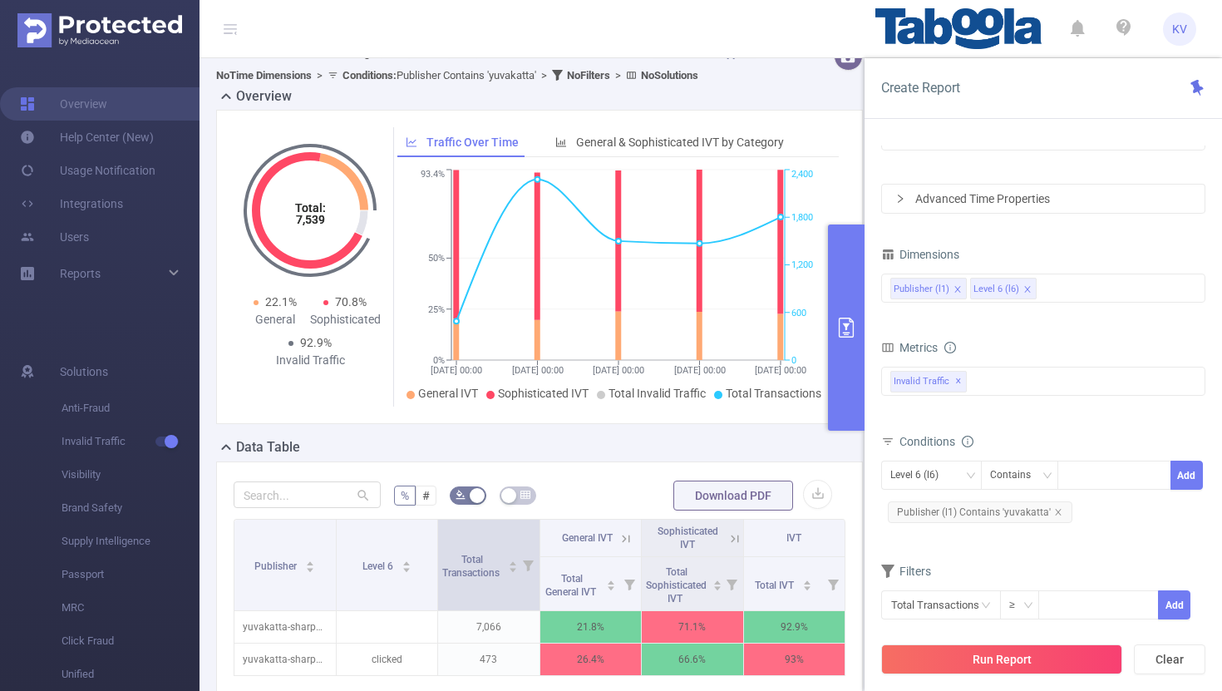
scroll to position [248, 0]
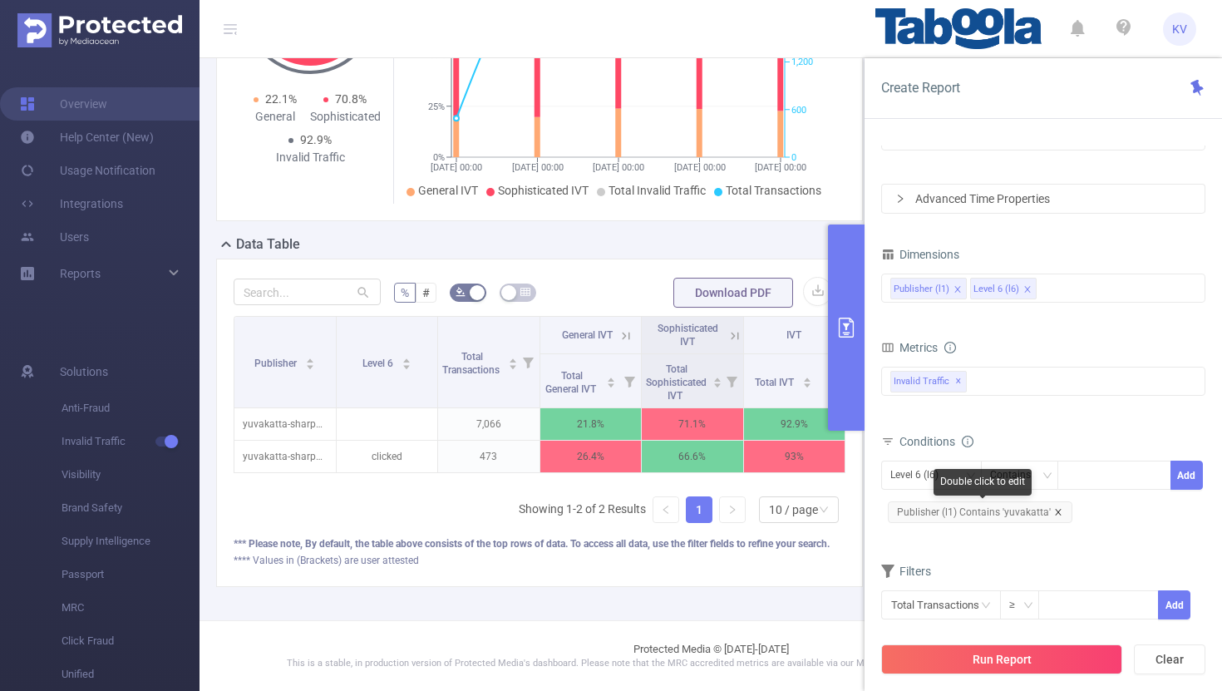
click at [1055, 512] on icon "icon: close" at bounding box center [1058, 512] width 8 height 8
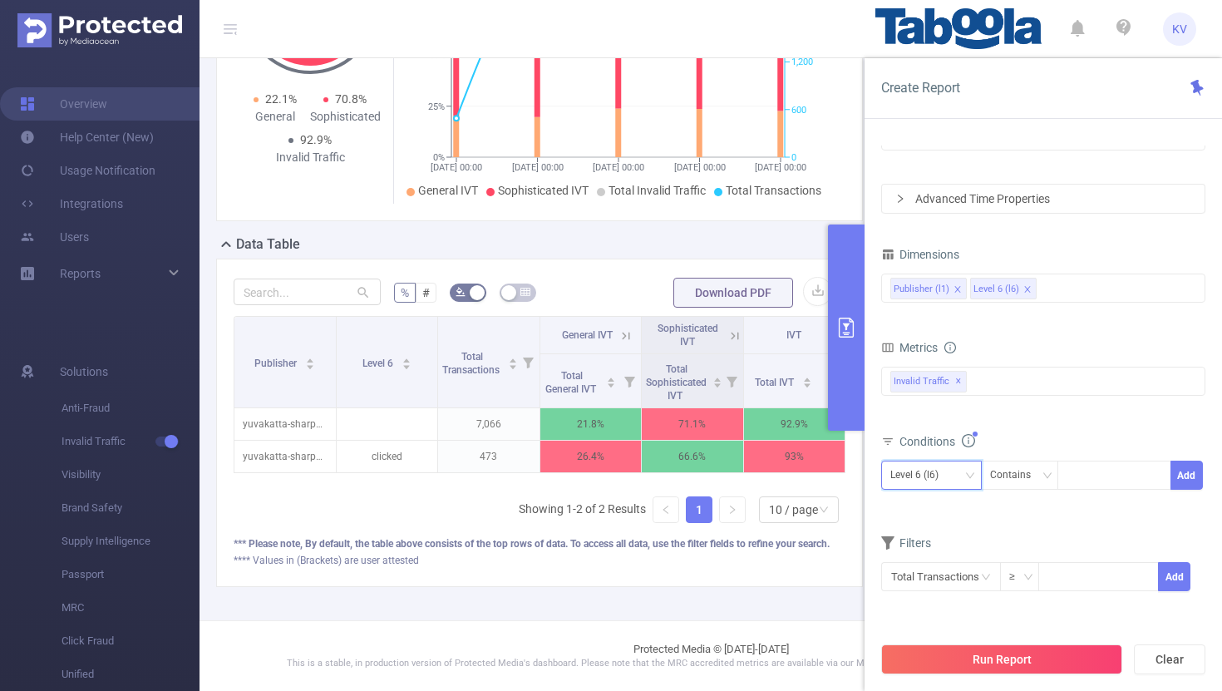
click at [945, 475] on div "Level 6 (l6)" at bounding box center [920, 474] width 60 height 27
click at [942, 504] on li "Publisher (l1)" at bounding box center [931, 509] width 101 height 27
click at [1090, 481] on div at bounding box center [1114, 474] width 96 height 27
paste input "yuvakatta-startqu"
type input "yuvakatta"
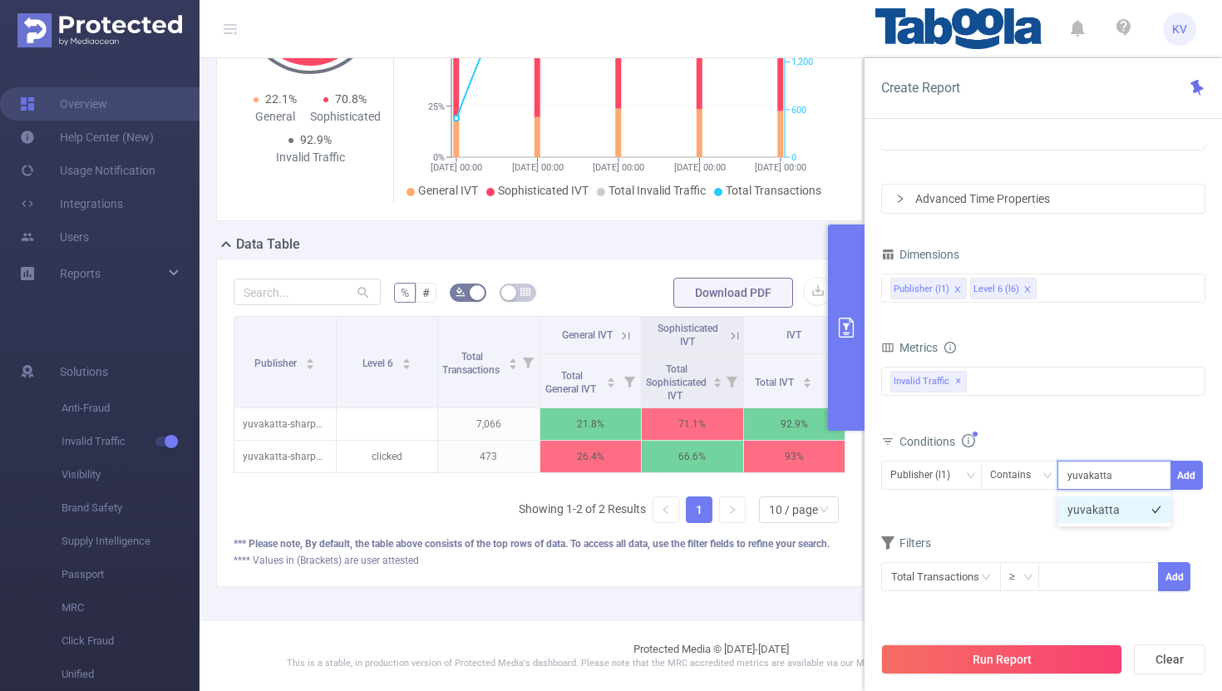
click at [1124, 505] on li "yuvakatta" at bounding box center [1114, 509] width 114 height 27
click at [1183, 476] on button "Add" at bounding box center [1186, 474] width 32 height 29
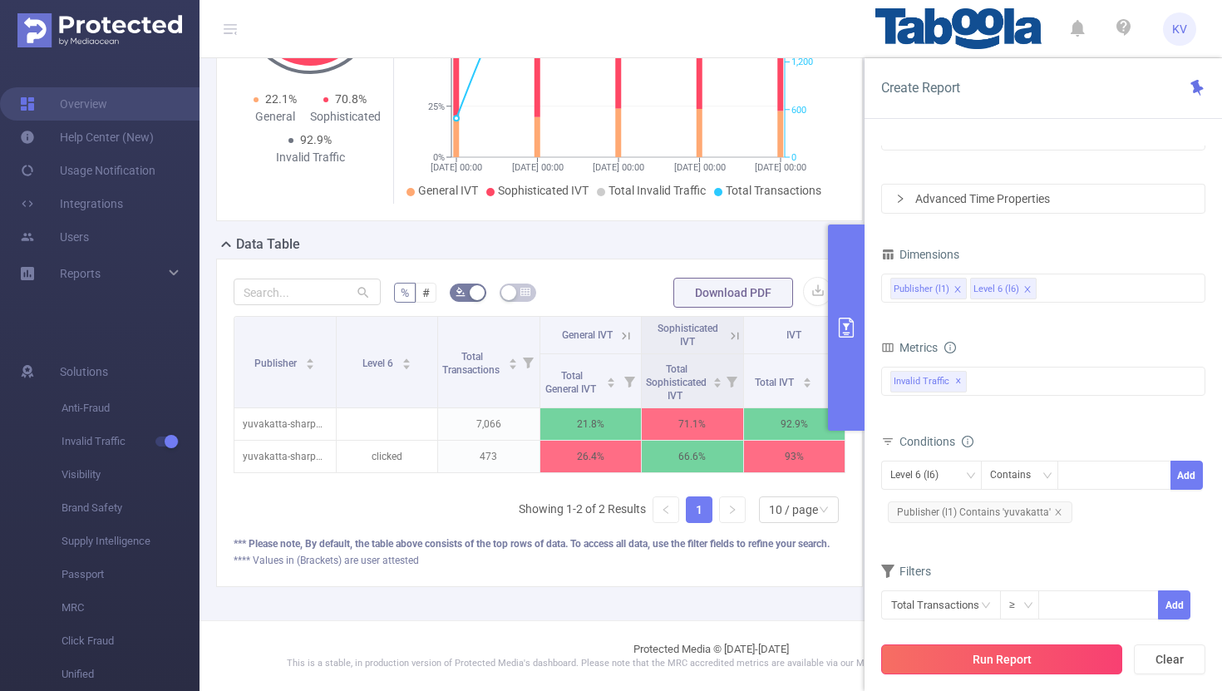
click at [1000, 661] on button "Run Report" at bounding box center [1001, 659] width 241 height 30
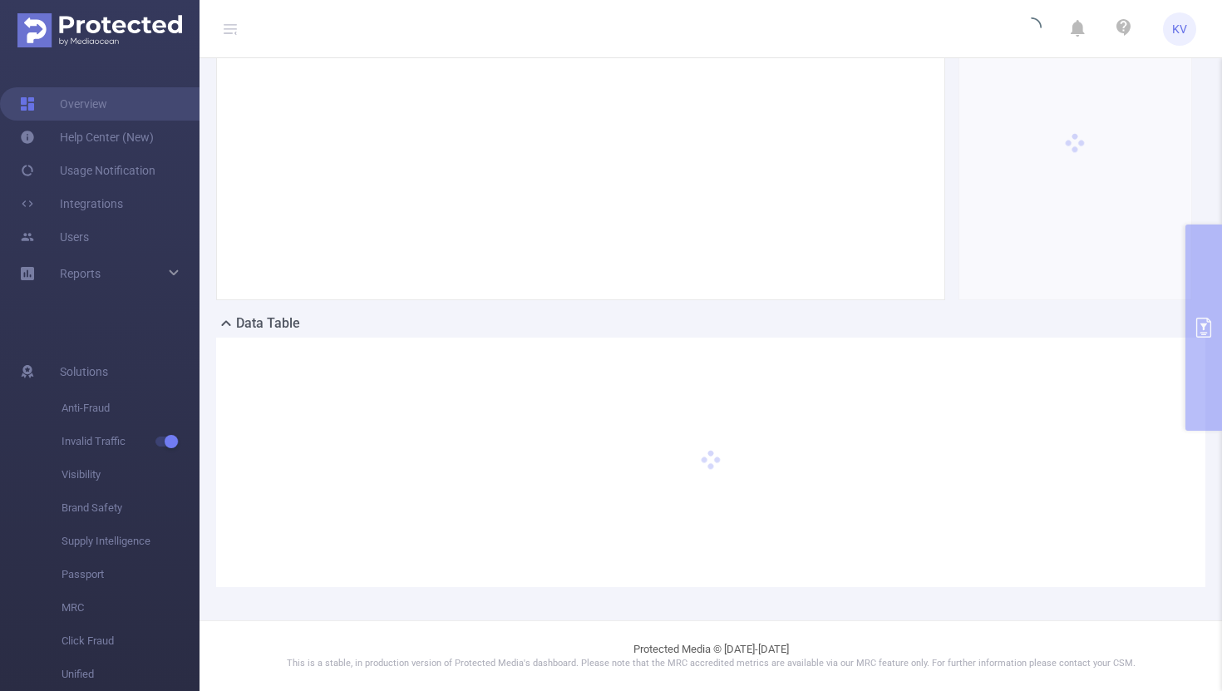
scroll to position [146, 0]
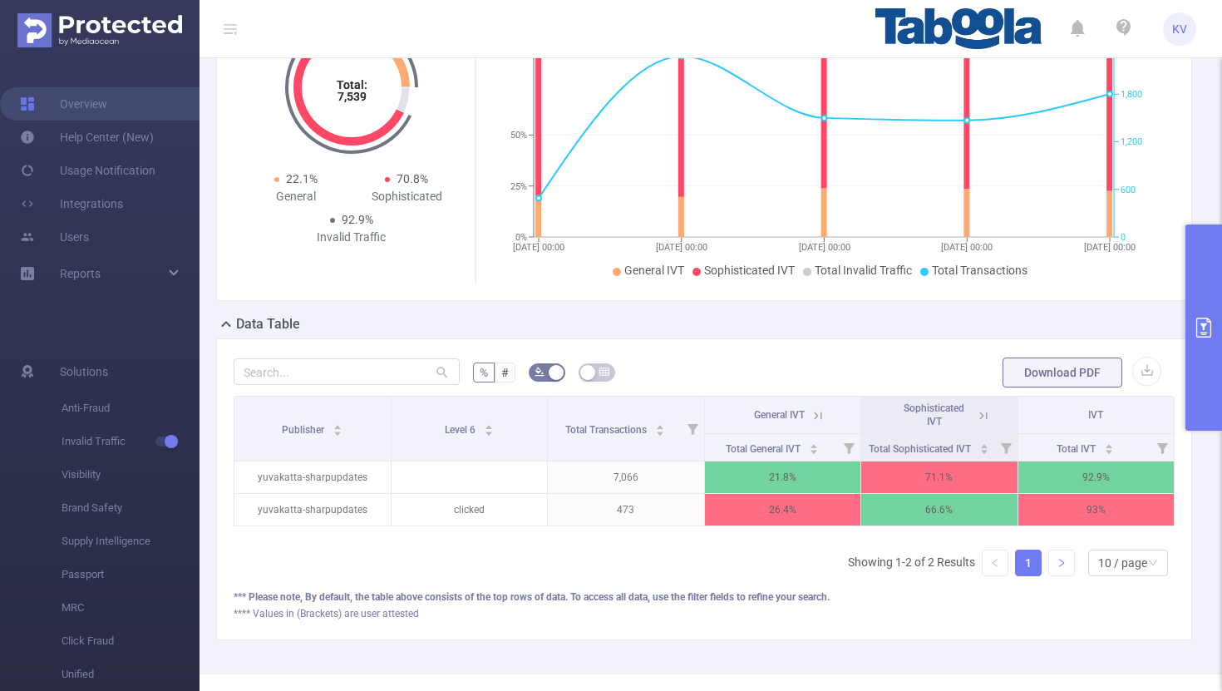
click at [1055, 560] on link at bounding box center [1061, 562] width 25 height 25
